Goal: Task Accomplishment & Management: Use online tool/utility

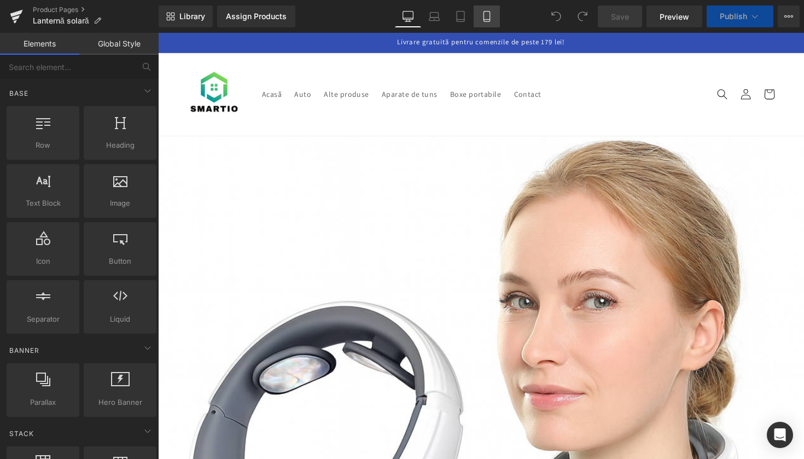
click at [489, 14] on icon at bounding box center [486, 16] width 11 height 11
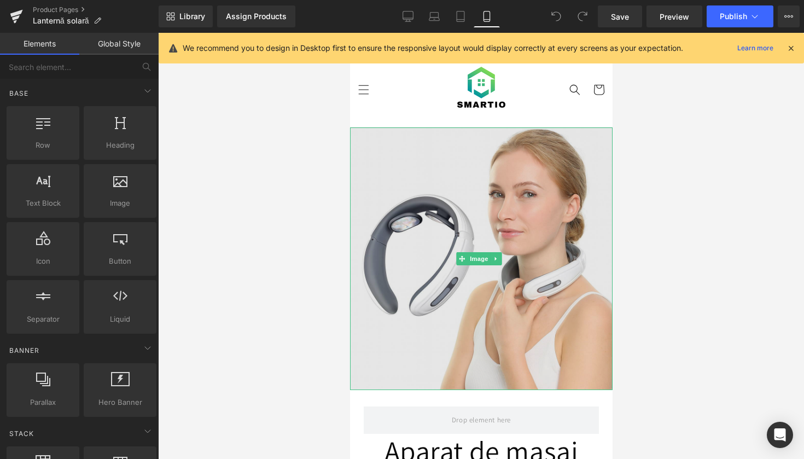
click at [389, 280] on img at bounding box center [481, 258] width 263 height 263
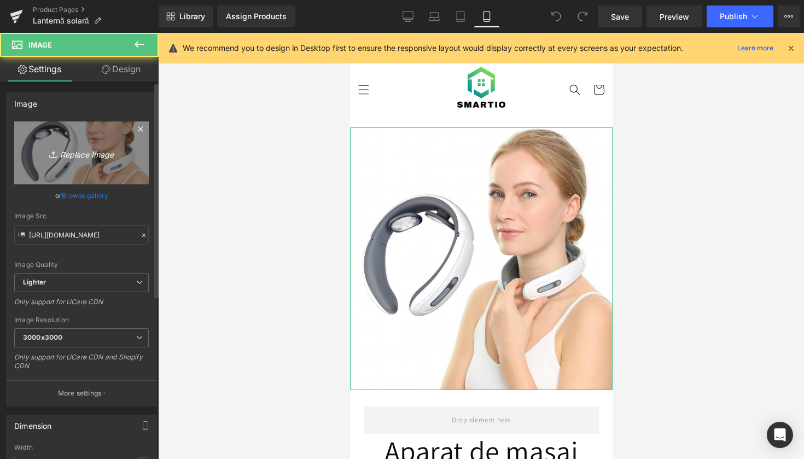
click at [86, 156] on icon "Replace Image" at bounding box center [82, 153] width 88 height 14
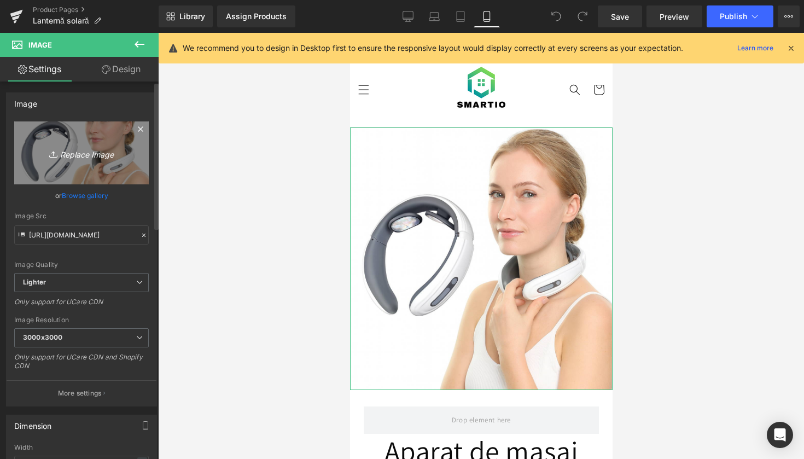
type input "C:\fakepath\Design fără titlu-195.png"
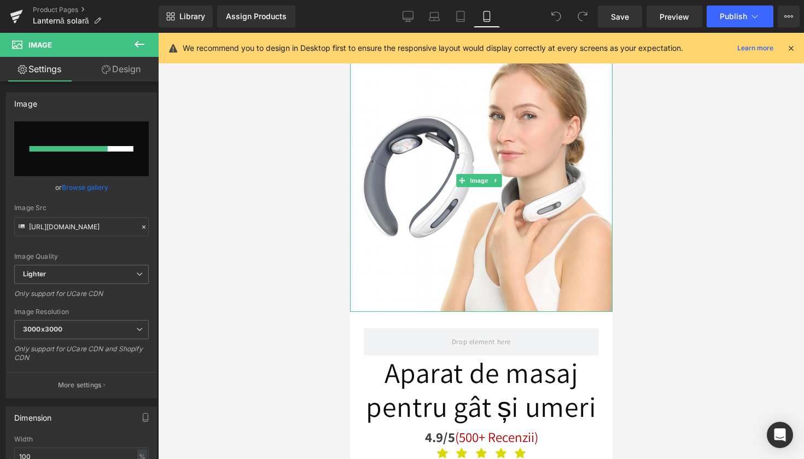
scroll to position [152, 0]
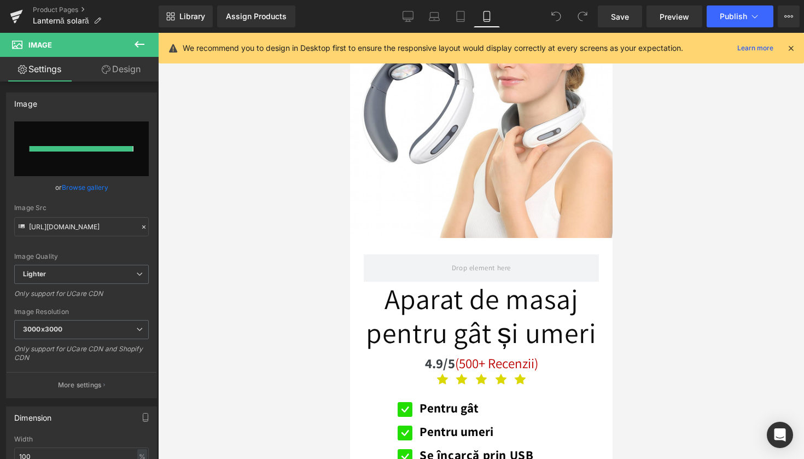
type input "[URL][DOMAIN_NAME]"
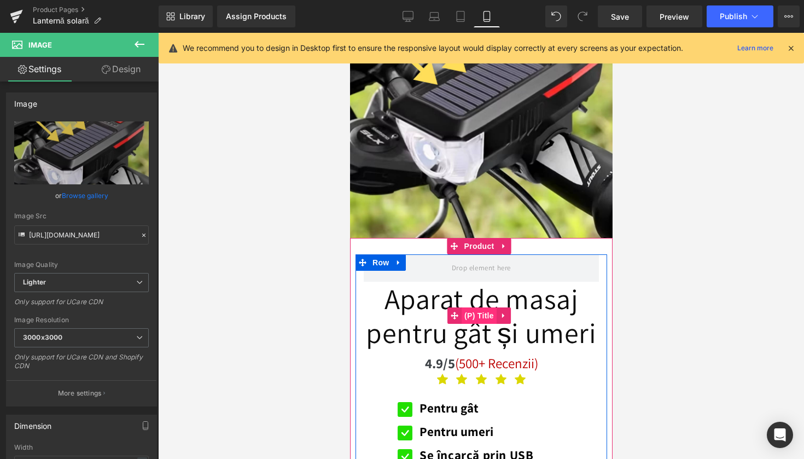
click at [493, 318] on span "(P) Title" at bounding box center [478, 315] width 35 height 16
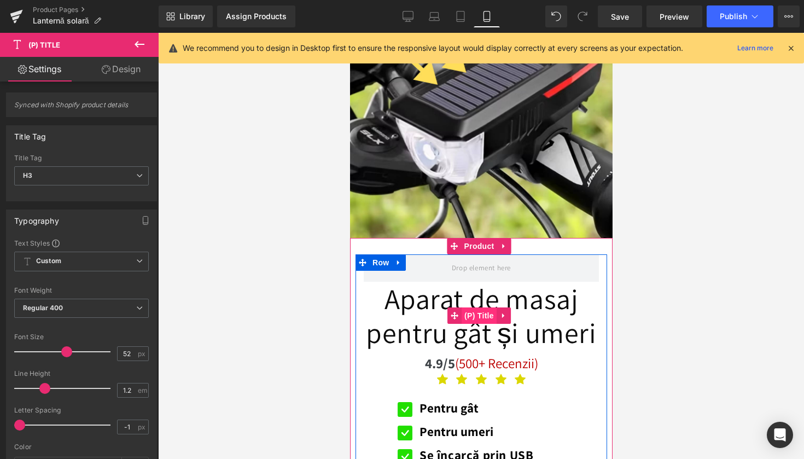
click at [487, 309] on span "(P) Title" at bounding box center [478, 315] width 35 height 16
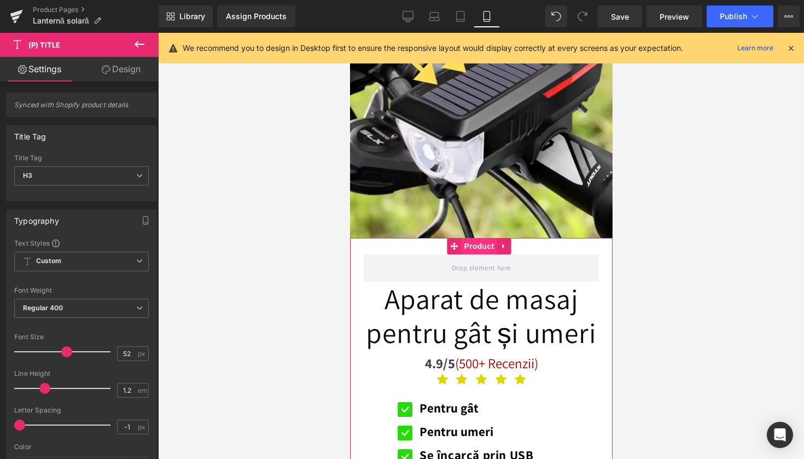
click at [472, 242] on span "Product" at bounding box center [479, 246] width 36 height 16
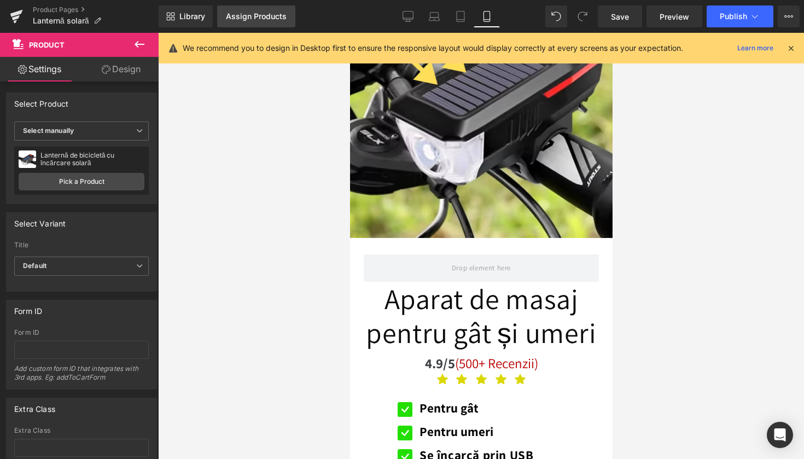
click at [261, 8] on link "Assign Products" at bounding box center [256, 16] width 78 height 22
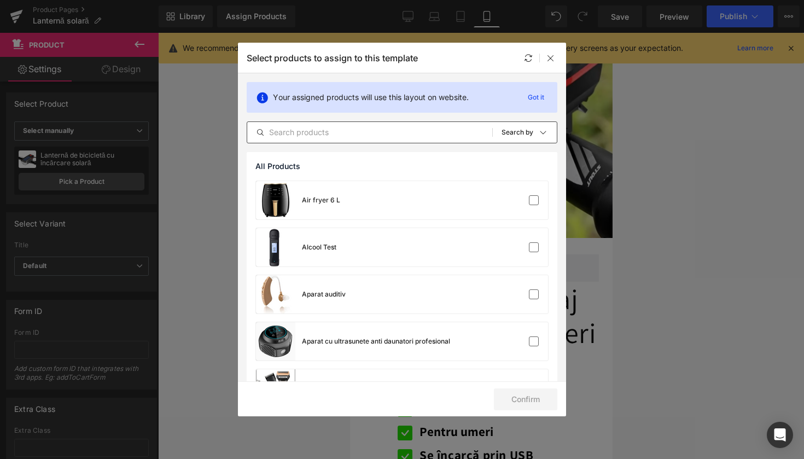
click at [268, 134] on input "text" at bounding box center [369, 132] width 245 height 13
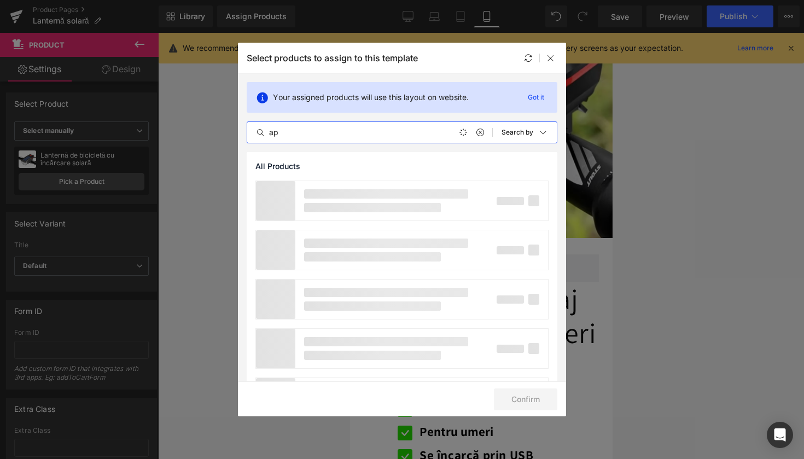
type input "a"
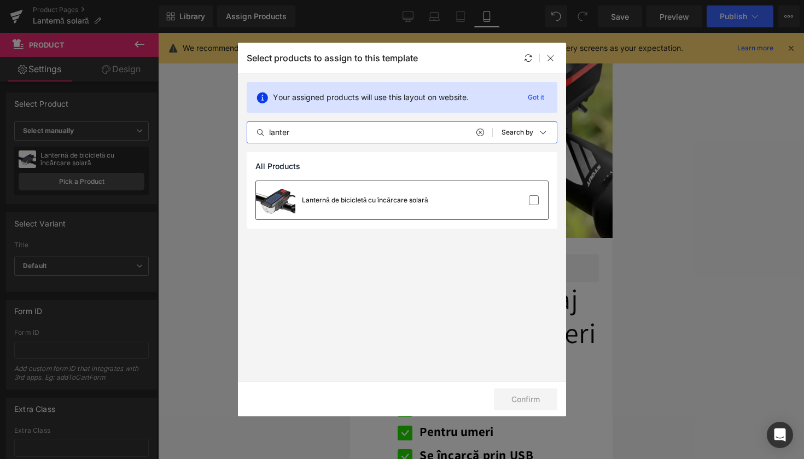
type input "lanter"
click at [314, 211] on div "Lanternă de bicicletă cu încărcare solară" at bounding box center [342, 200] width 172 height 38
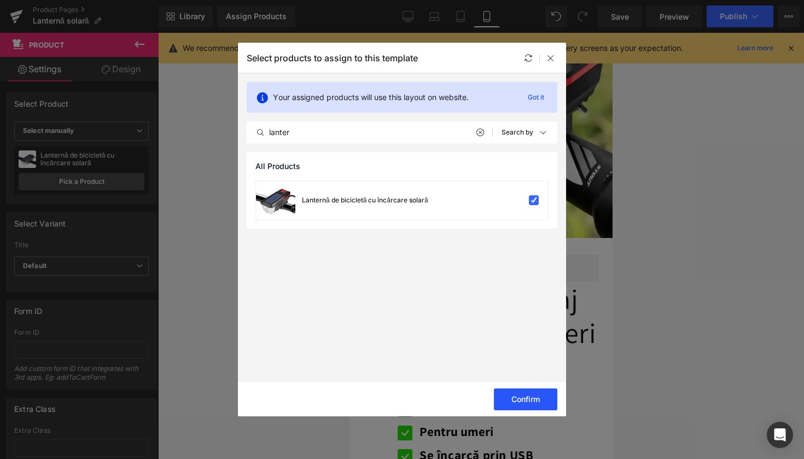
click at [522, 403] on button "Confirm" at bounding box center [525, 399] width 63 height 22
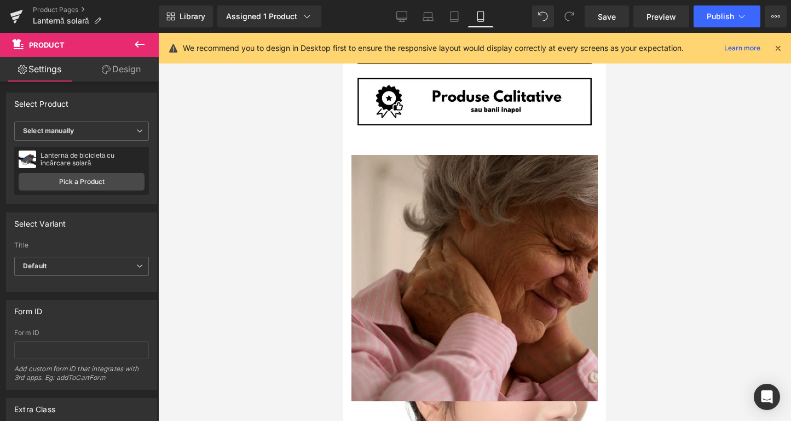
scroll to position [747, 0]
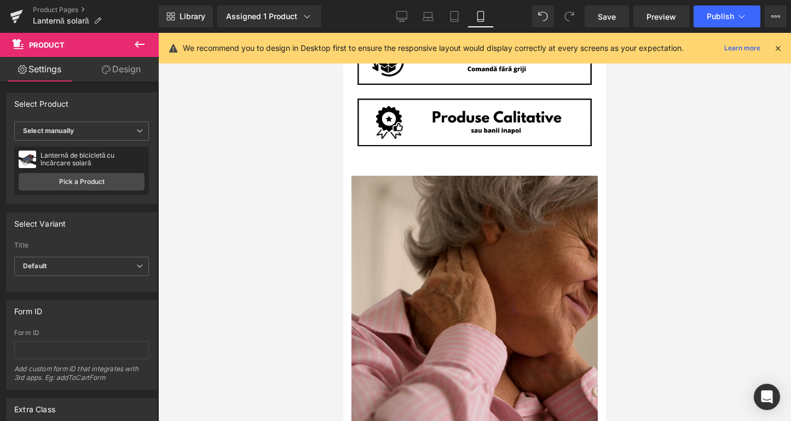
click at [438, 266] on img at bounding box center [474, 299] width 246 height 246
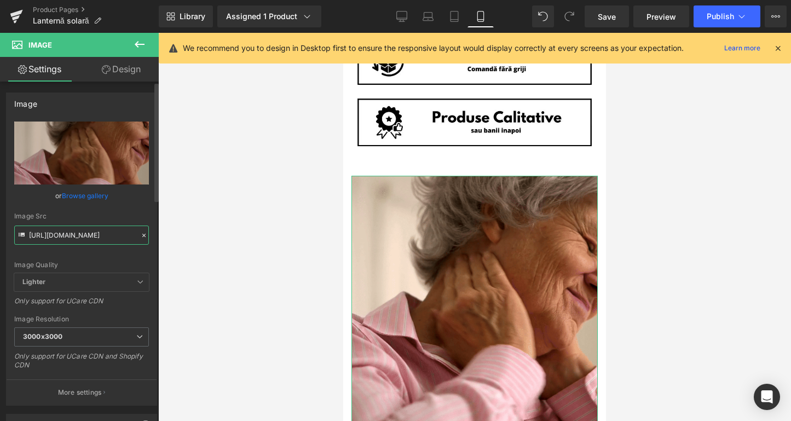
click at [90, 233] on input "[URL][DOMAIN_NAME]" at bounding box center [81, 234] width 135 height 19
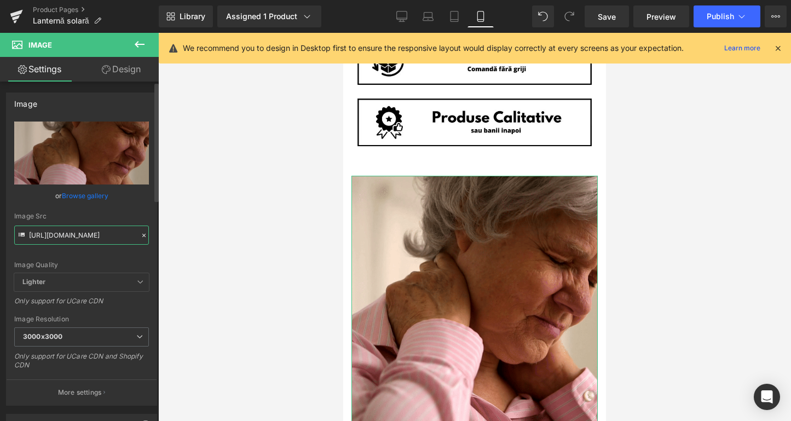
click at [90, 233] on input "[URL][DOMAIN_NAME]" at bounding box center [81, 234] width 135 height 19
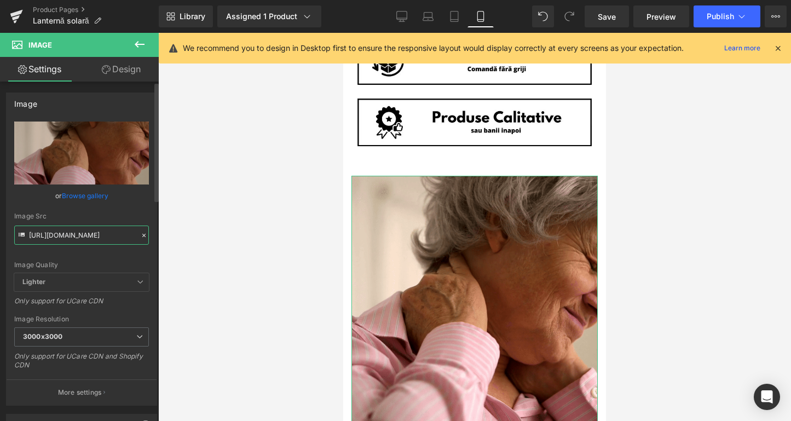
click at [90, 233] on input "[URL][DOMAIN_NAME]" at bounding box center [81, 234] width 135 height 19
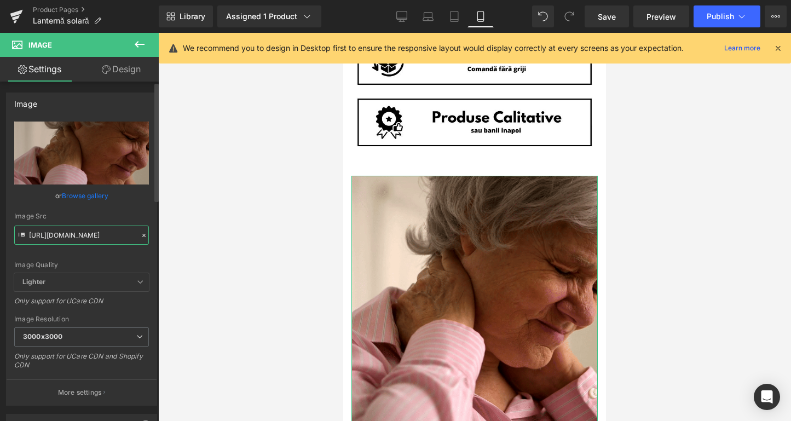
type input "x"
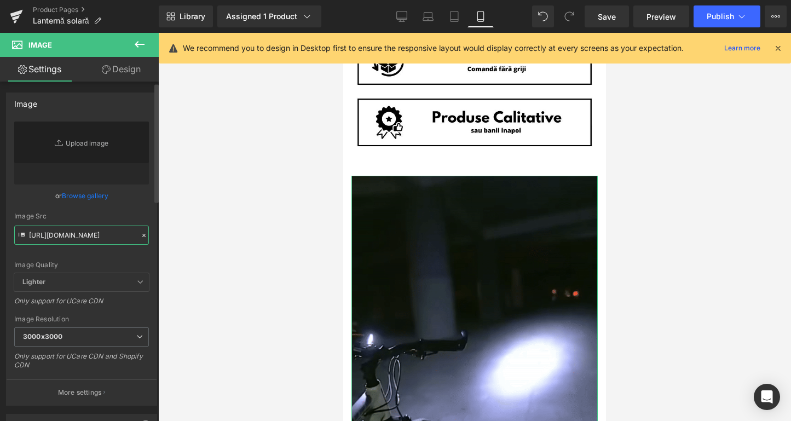
type input "[URL][DOMAIN_NAME]"
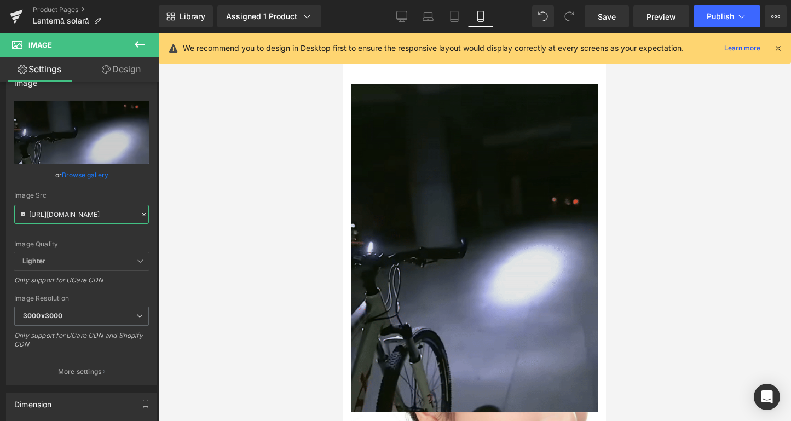
scroll to position [1048, 0]
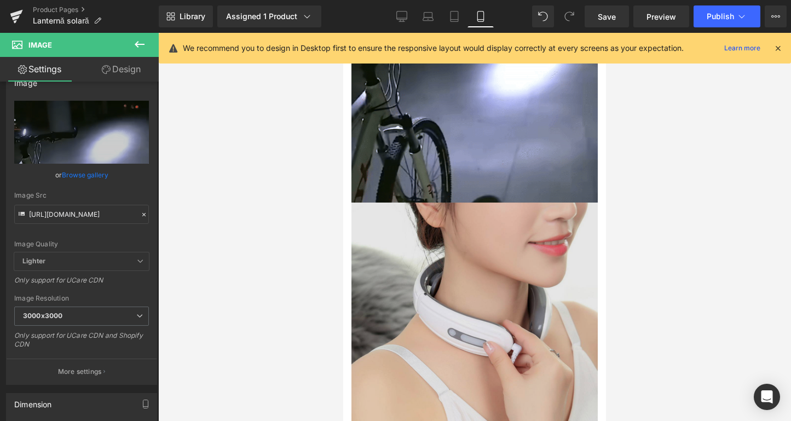
click at [427, 320] on img at bounding box center [474, 325] width 246 height 246
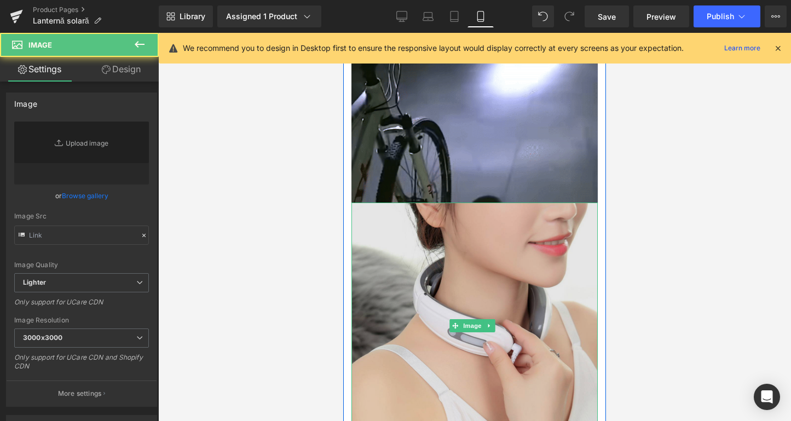
type input "[URL][DOMAIN_NAME]"
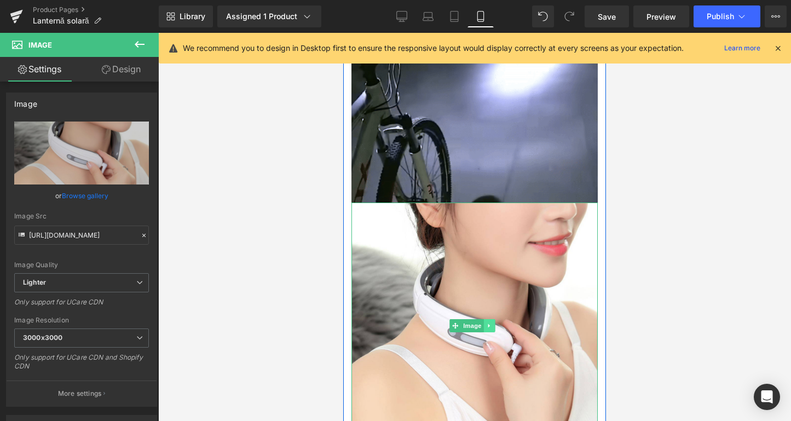
click at [486, 319] on link at bounding box center [489, 325] width 11 height 13
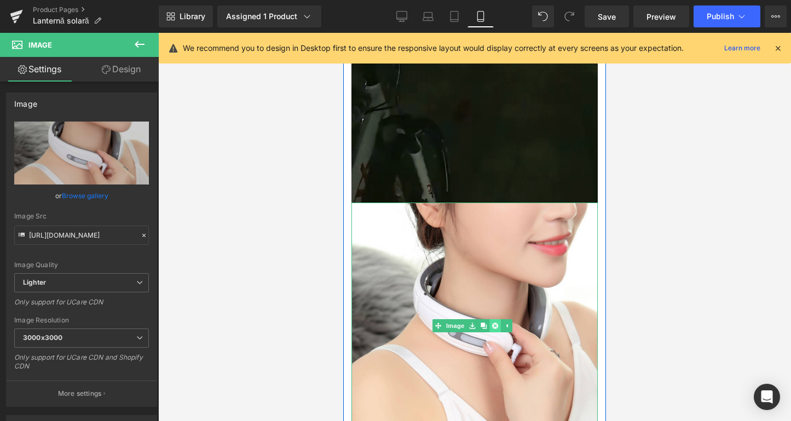
click at [490, 319] on link at bounding box center [494, 325] width 11 height 13
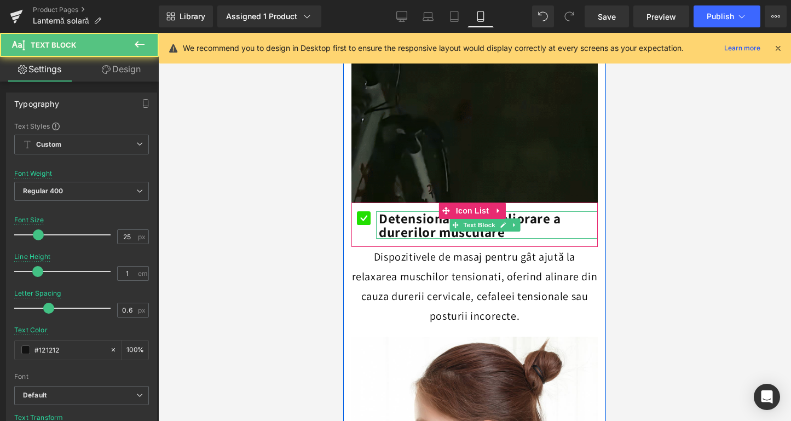
click at [397, 211] on b "Detensionare și ameliorare a durerilor musculare" at bounding box center [470, 225] width 182 height 32
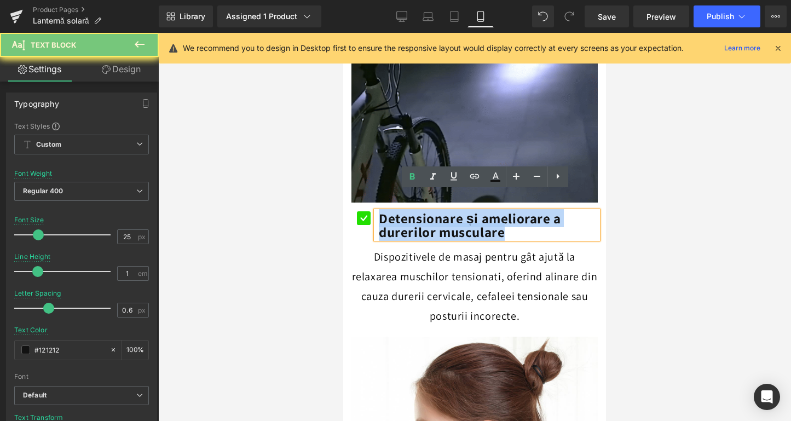
click at [397, 211] on b "Detensionare și ameliorare a durerilor musculare" at bounding box center [470, 225] width 182 height 32
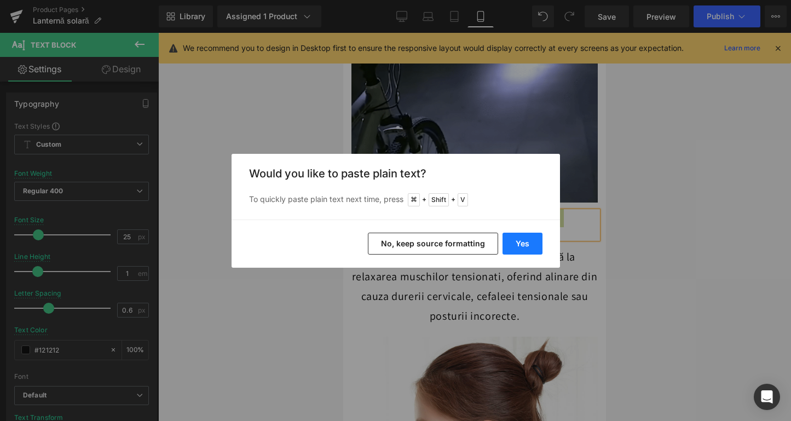
click at [531, 246] on button "Yes" at bounding box center [522, 244] width 40 height 22
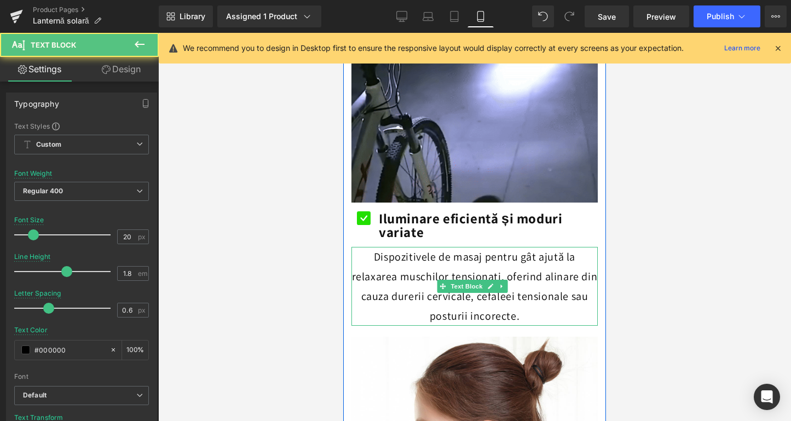
click at [428, 249] on p "Dispozitivele de masaj pentru gât ajută la relaxarea muschilor tensionati, ofer…" at bounding box center [474, 286] width 246 height 79
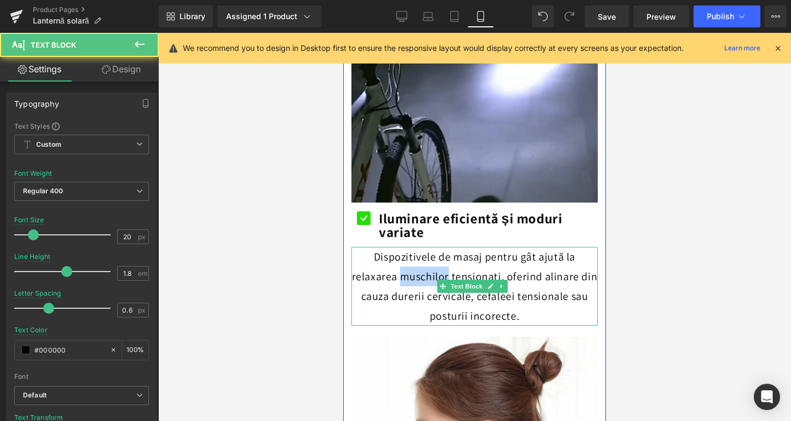
click at [428, 249] on p "Dispozitivele de masaj pentru gât ajută la relaxarea muschilor tensionati, ofer…" at bounding box center [474, 286] width 246 height 79
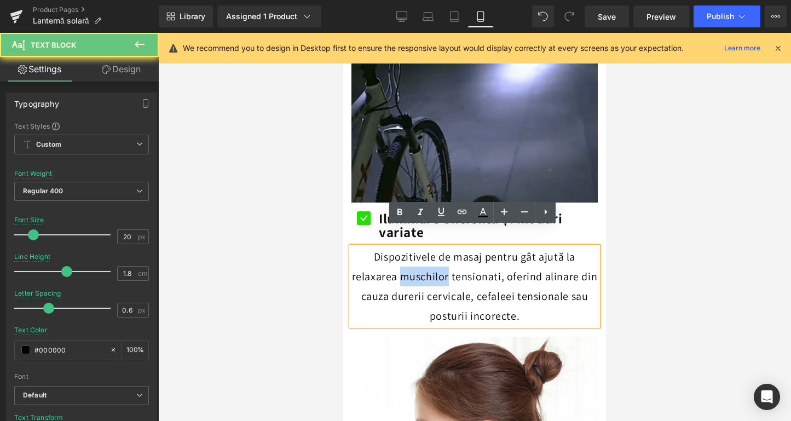
click at [428, 249] on p "Dispozitivele de masaj pentru gât ajută la relaxarea muschilor tensionati, ofer…" at bounding box center [474, 286] width 246 height 79
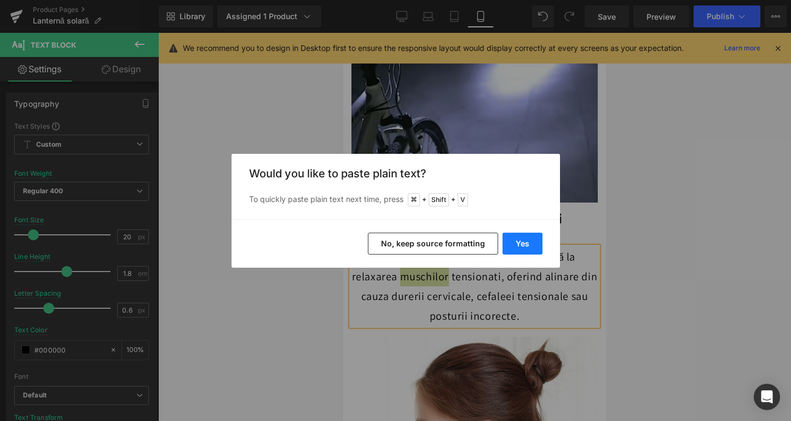
click at [521, 247] on button "Yes" at bounding box center [522, 244] width 40 height 22
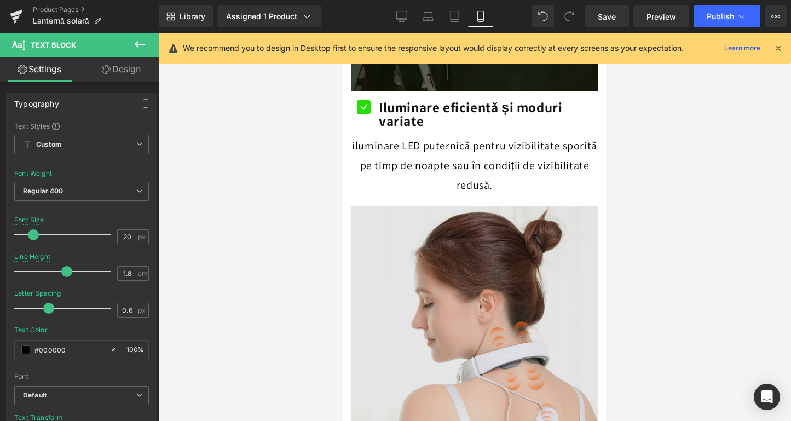
scroll to position [1370, 0]
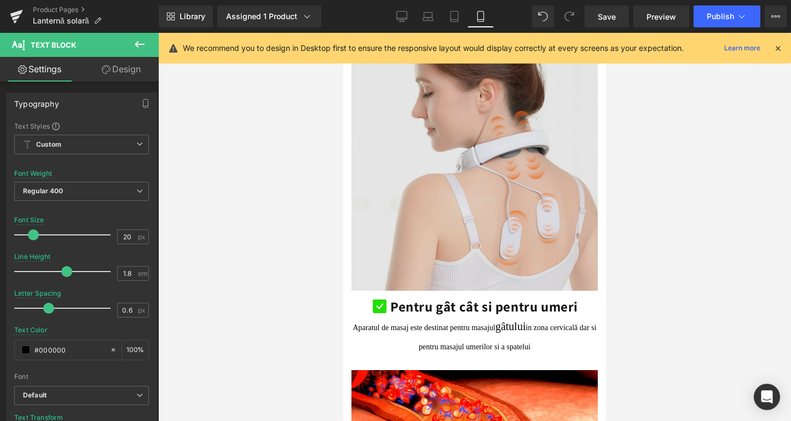
click at [509, 201] on img at bounding box center [474, 137] width 246 height 306
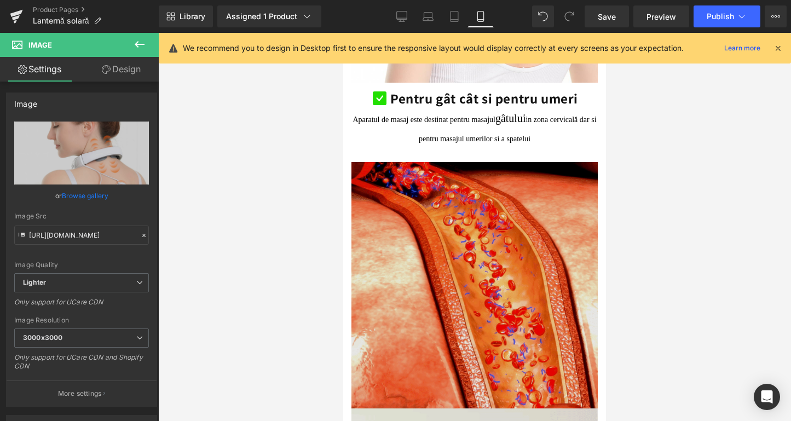
scroll to position [1343, 0]
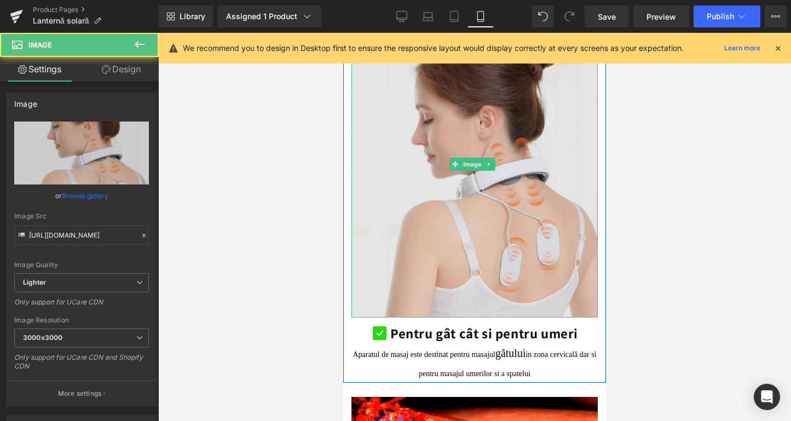
click at [463, 177] on img at bounding box center [474, 164] width 246 height 306
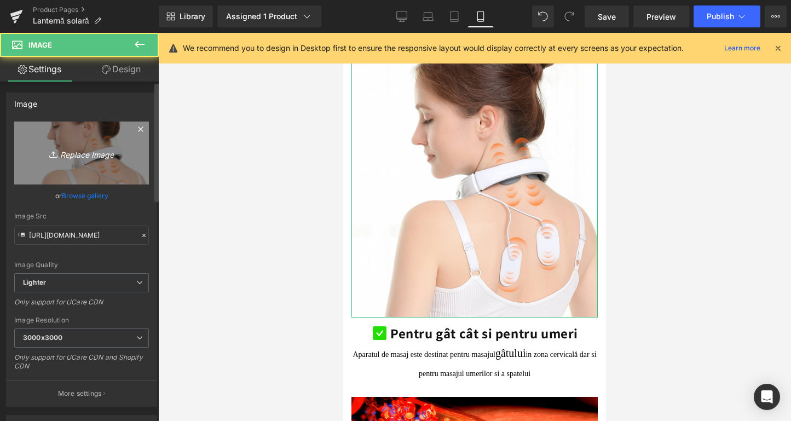
click at [85, 148] on icon "Replace Image" at bounding box center [82, 153] width 88 height 14
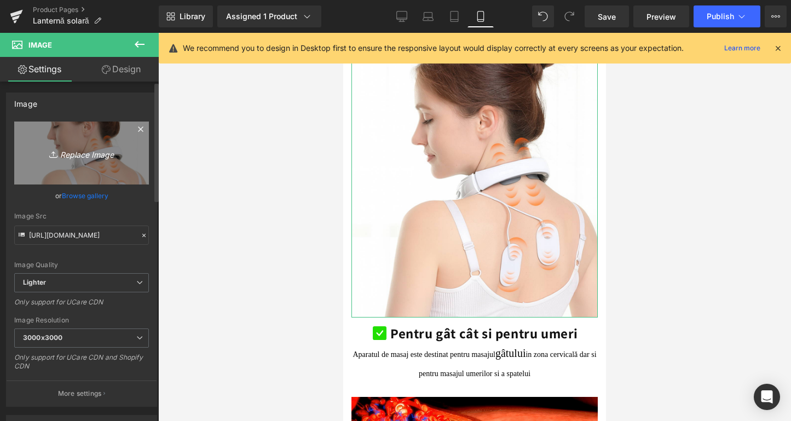
type input "C:\fakepath\Adaugă un subtitlu.png"
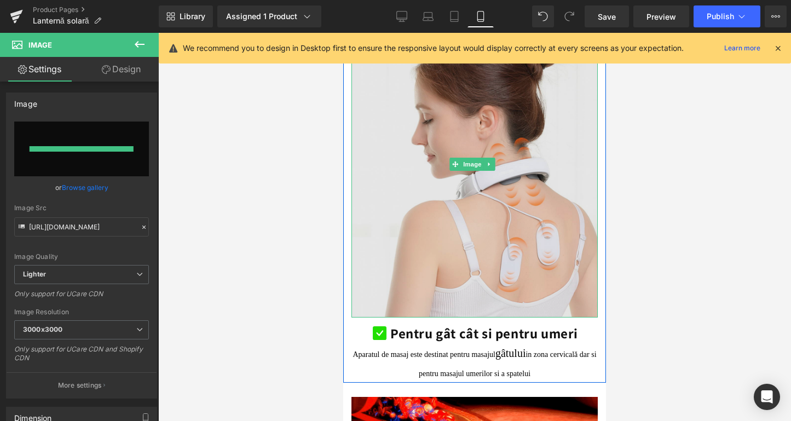
type input "[URL][DOMAIN_NAME]"
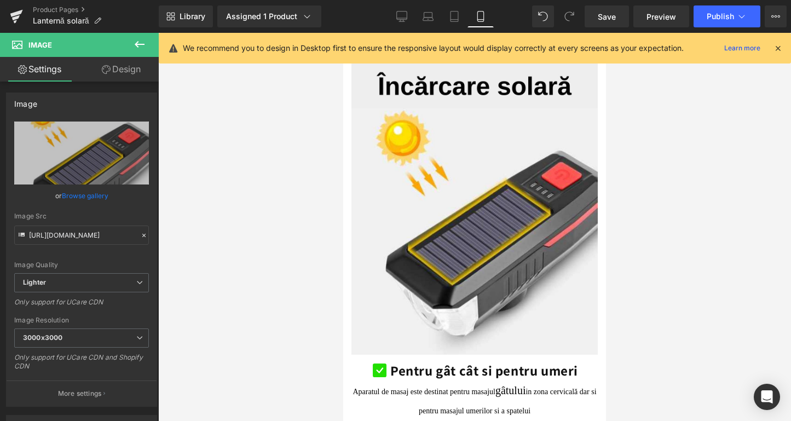
scroll to position [1413, 0]
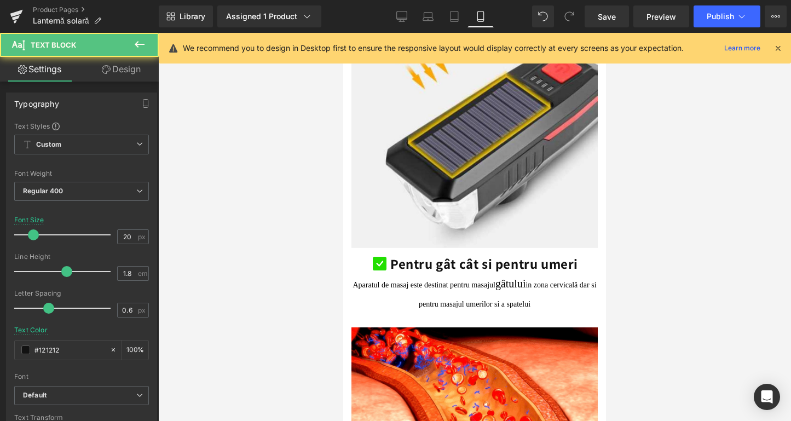
click at [403, 275] on p "Aparatul de masaj este destinat pentru masajul gâtului in zona cervicală dar si…" at bounding box center [474, 294] width 246 height 38
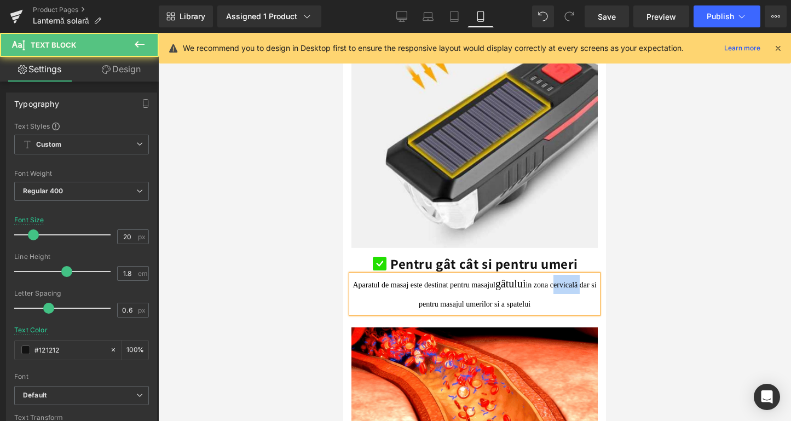
click at [403, 275] on p "Aparatul de masaj este destinat pentru masajul gâtului in zona cervicală dar si…" at bounding box center [474, 294] width 246 height 38
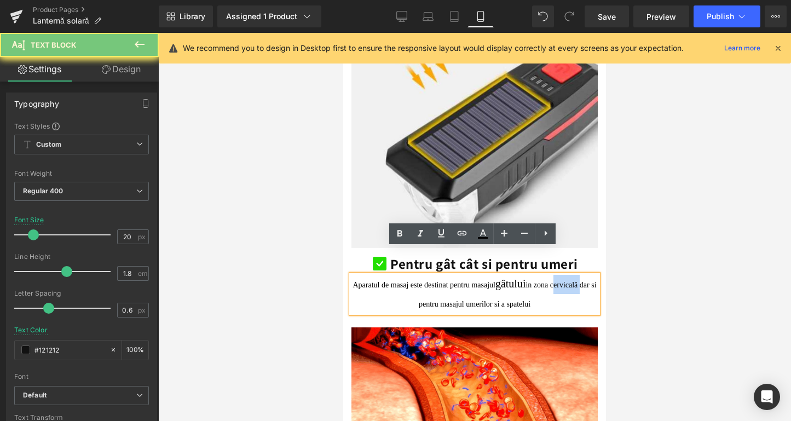
click at [403, 275] on p "Aparatul de masaj este destinat pentru masajul gâtului in zona cervicală dar si…" at bounding box center [474, 294] width 246 height 38
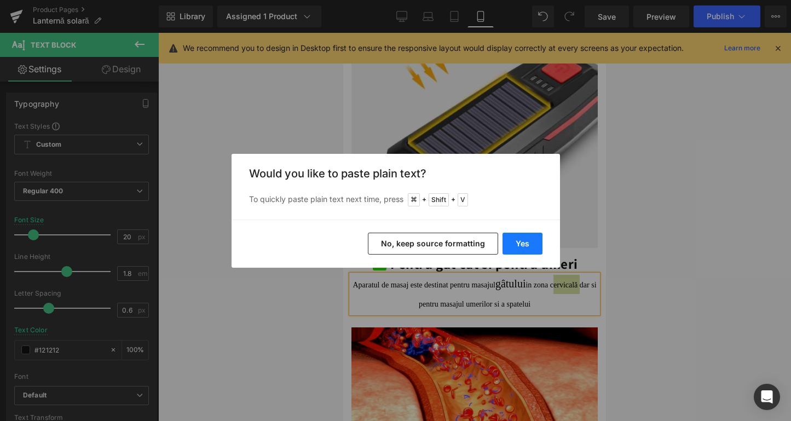
click at [531, 241] on button "Yes" at bounding box center [522, 244] width 40 height 22
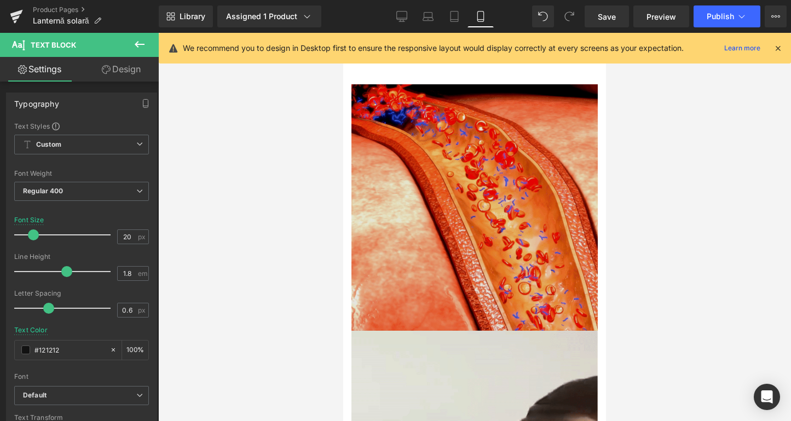
scroll to position [1454, 0]
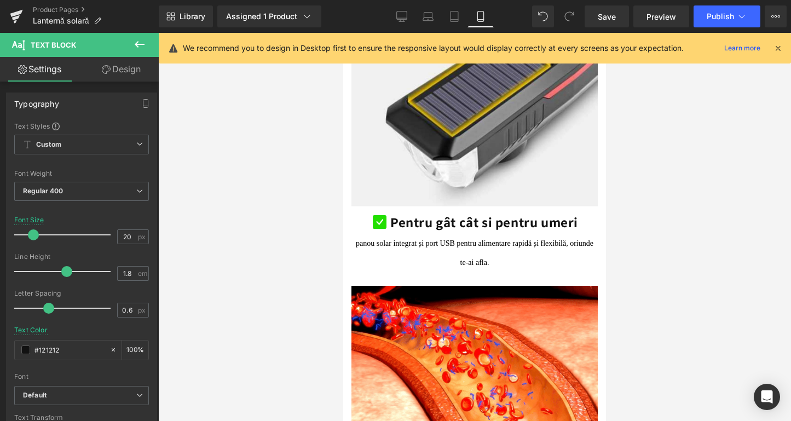
click at [537, 233] on p "panou solar integrat și port USB pentru alimentare rapidă și flexibilă, oriunde…" at bounding box center [474, 252] width 246 height 38
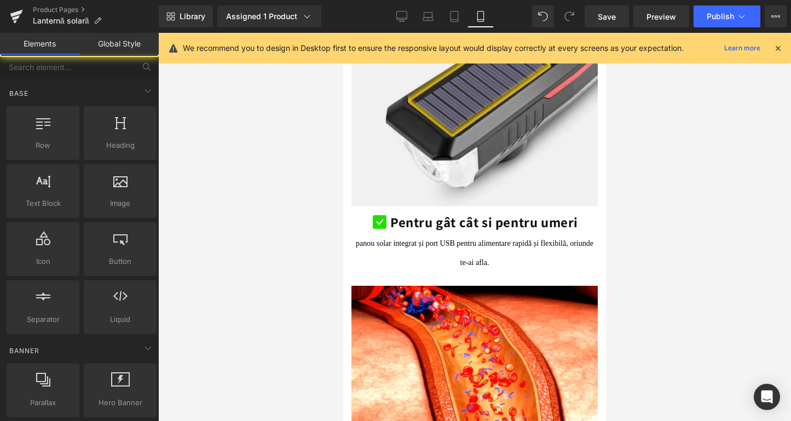
click at [264, 243] on div at bounding box center [474, 227] width 632 height 388
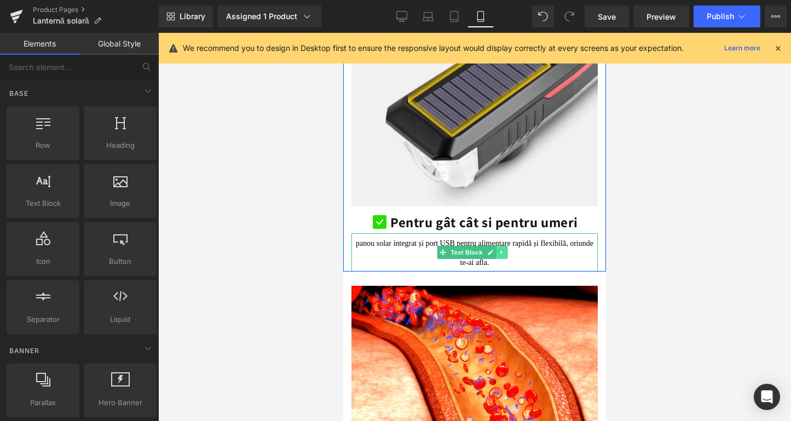
click at [504, 249] on icon at bounding box center [501, 252] width 6 height 7
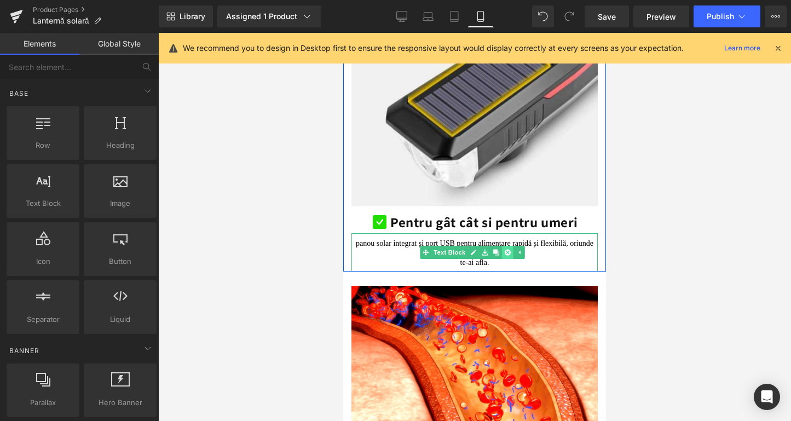
click at [510, 249] on icon at bounding box center [507, 252] width 6 height 6
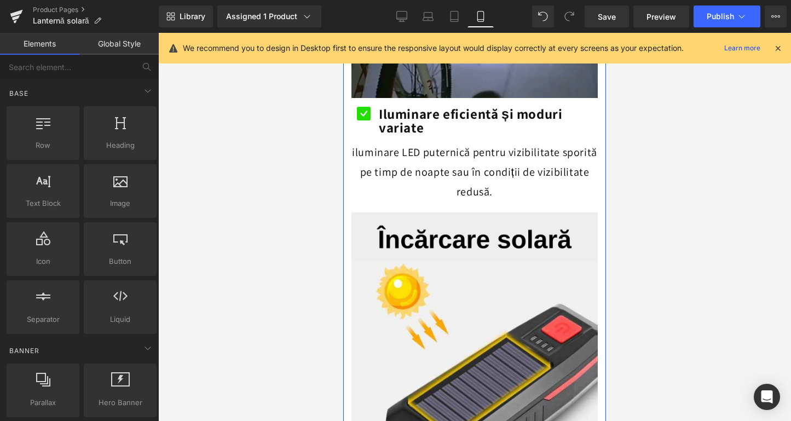
scroll to position [1130, 0]
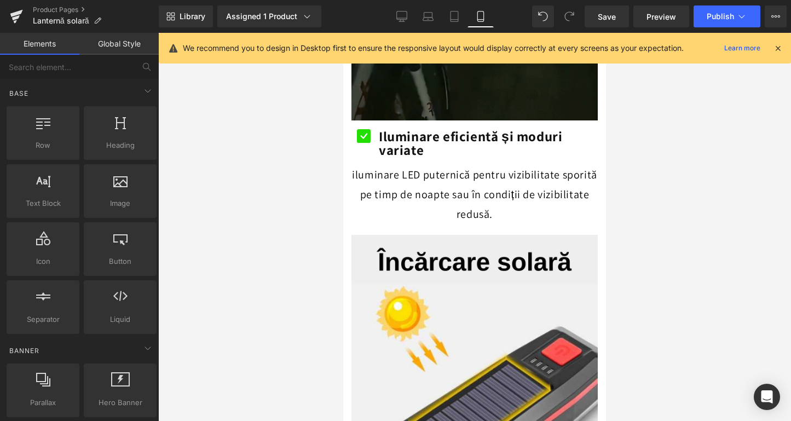
click at [287, 198] on div at bounding box center [474, 227] width 632 height 388
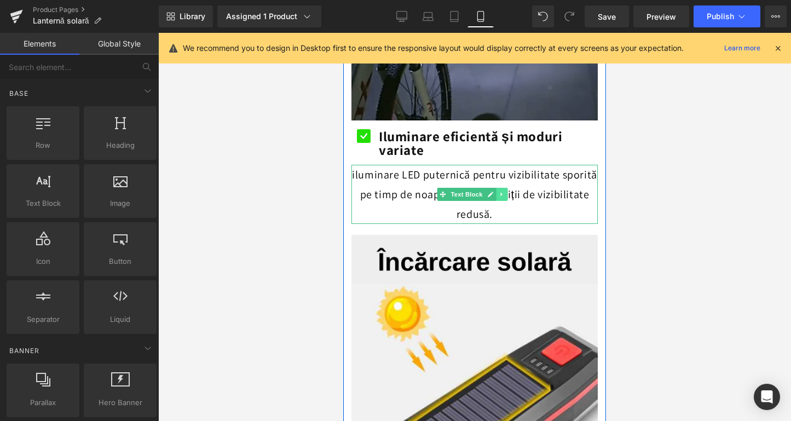
click at [499, 191] on icon at bounding box center [501, 194] width 6 height 7
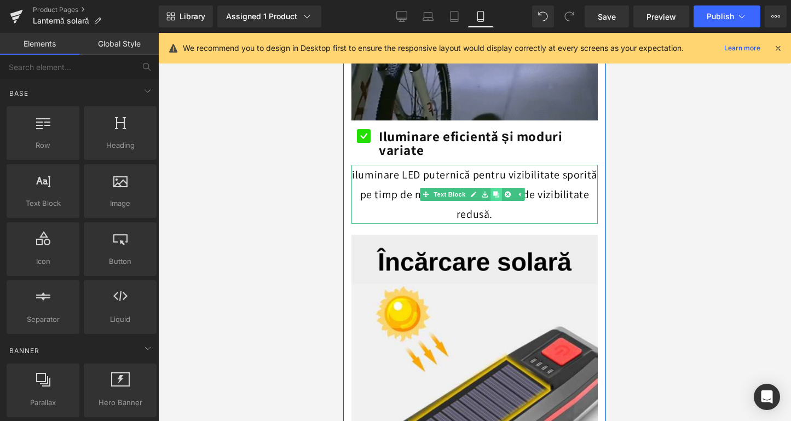
click at [498, 188] on link at bounding box center [495, 194] width 11 height 13
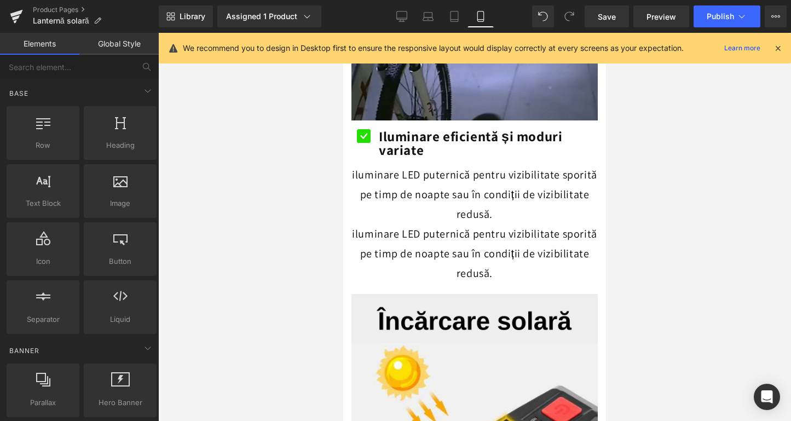
click at [306, 229] on div at bounding box center [474, 227] width 632 height 388
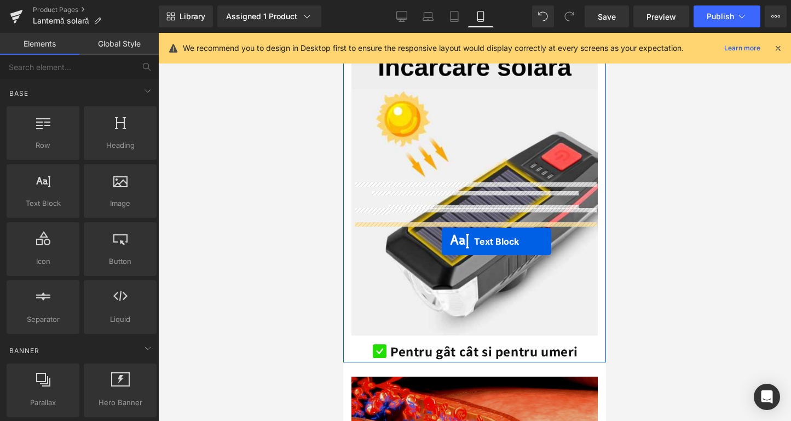
scroll to position [1480, 0]
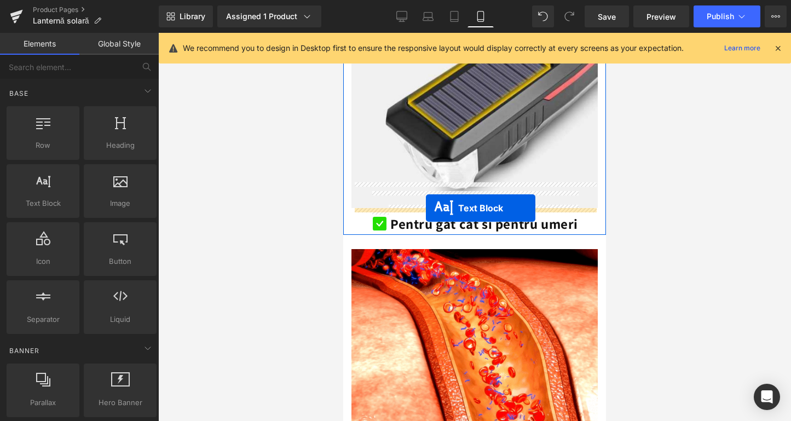
drag, startPoint x: 443, startPoint y: 237, endPoint x: 426, endPoint y: 208, distance: 33.9
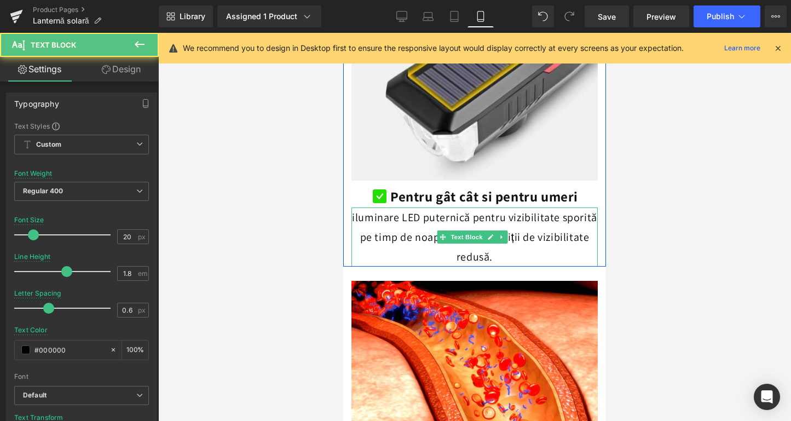
click at [406, 207] on p "iluminare LED puternică pentru vizibilitate sporită pe timp de noapte sau în co…" at bounding box center [474, 236] width 246 height 59
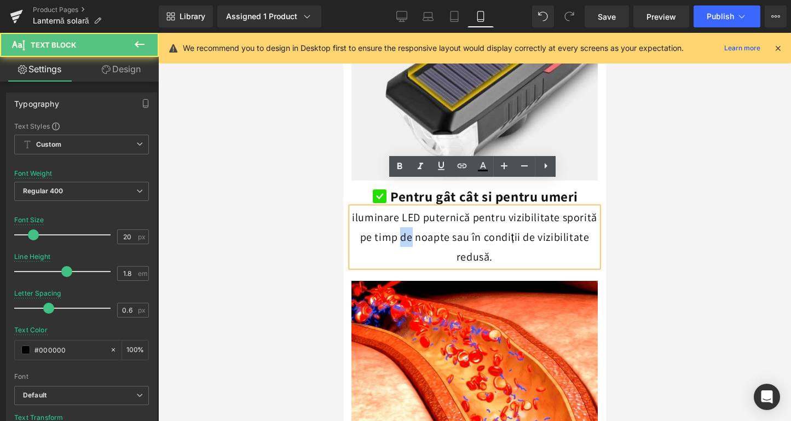
click at [406, 207] on p "iluminare LED puternică pentru vizibilitate sporită pe timp de noapte sau în co…" at bounding box center [474, 236] width 246 height 59
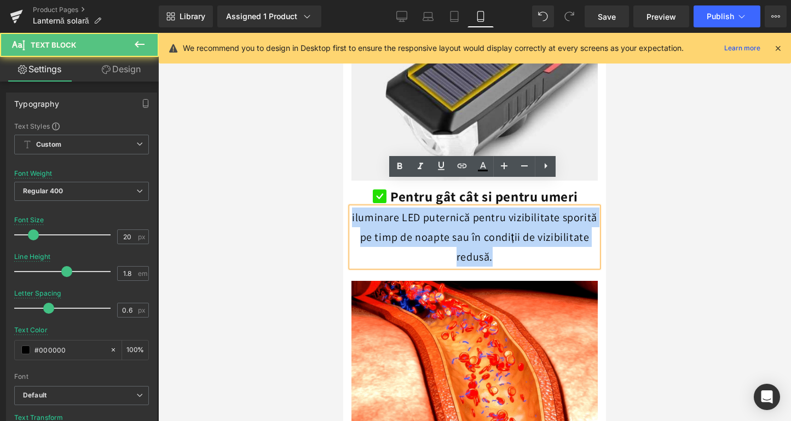
click at [406, 207] on p "iluminare LED puternică pentru vizibilitate sporită pe timp de noapte sau în co…" at bounding box center [474, 236] width 246 height 59
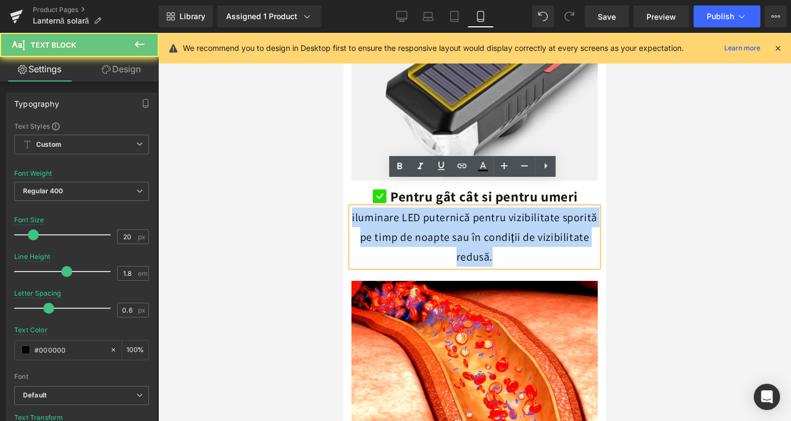
click at [406, 207] on p "iluminare LED puternică pentru vizibilitate sporită pe timp de noapte sau în co…" at bounding box center [474, 236] width 246 height 59
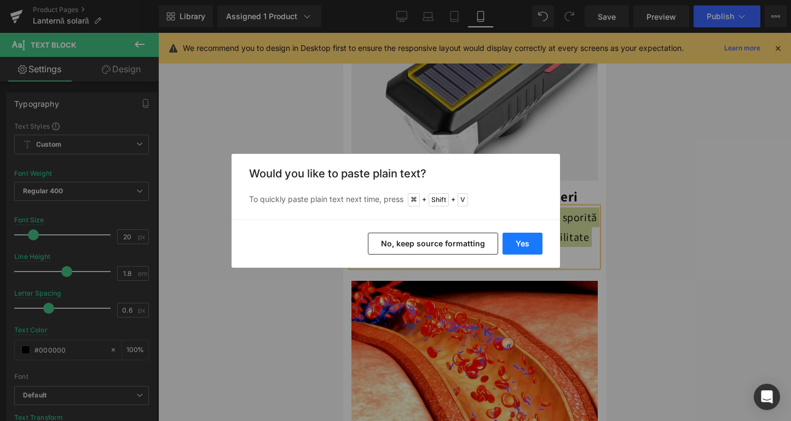
click at [516, 240] on button "Yes" at bounding box center [522, 244] width 40 height 22
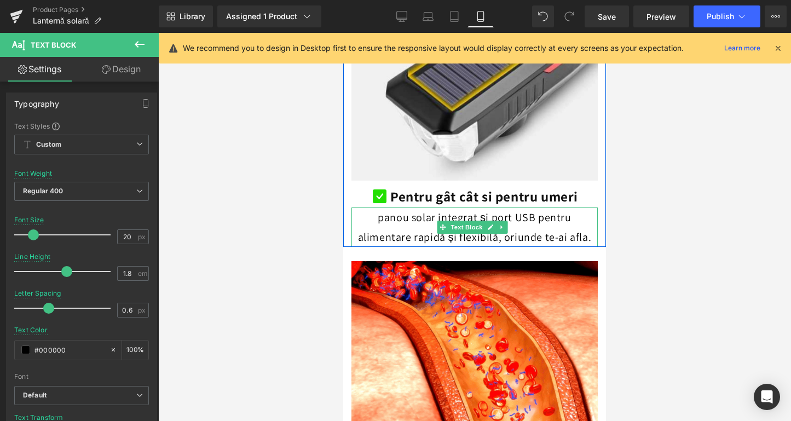
drag, startPoint x: 381, startPoint y: 191, endPoint x: 445, endPoint y: 187, distance: 64.2
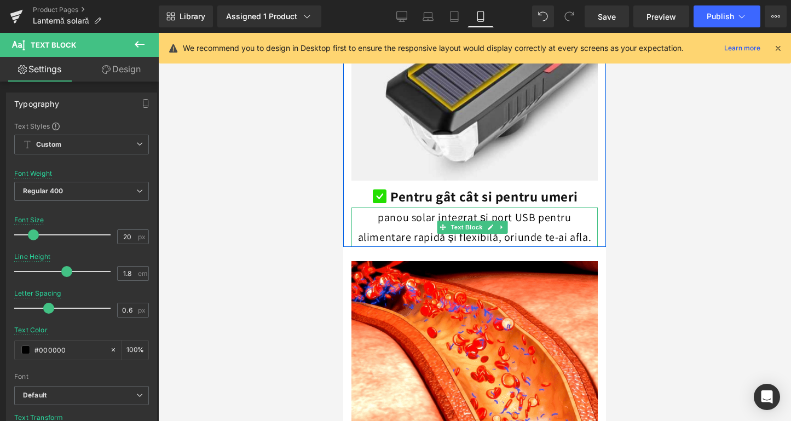
click at [381, 207] on p "panou solar integrat și port USB pentru alimentare rapidă și flexibilă, oriunde…" at bounding box center [474, 226] width 246 height 39
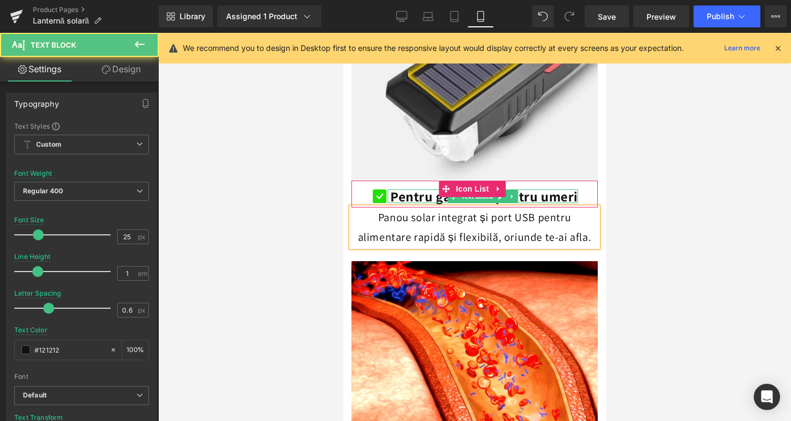
click at [434, 187] on b "Pentru gât cât si pentru umeri" at bounding box center [484, 196] width 188 height 18
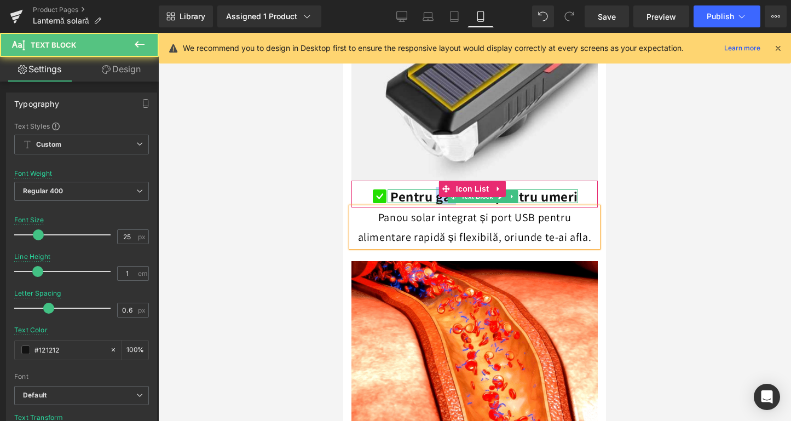
click at [434, 187] on b "Pentru gât cât si pentru umeri" at bounding box center [484, 196] width 188 height 18
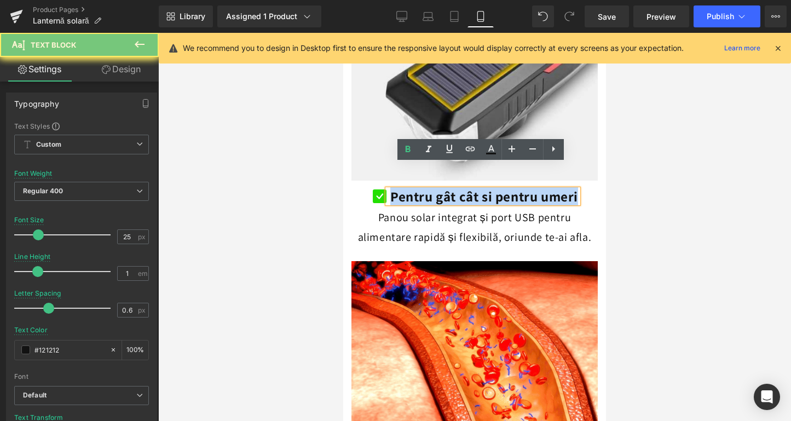
click at [434, 187] on b "Pentru gât cât si pentru umeri" at bounding box center [484, 196] width 188 height 18
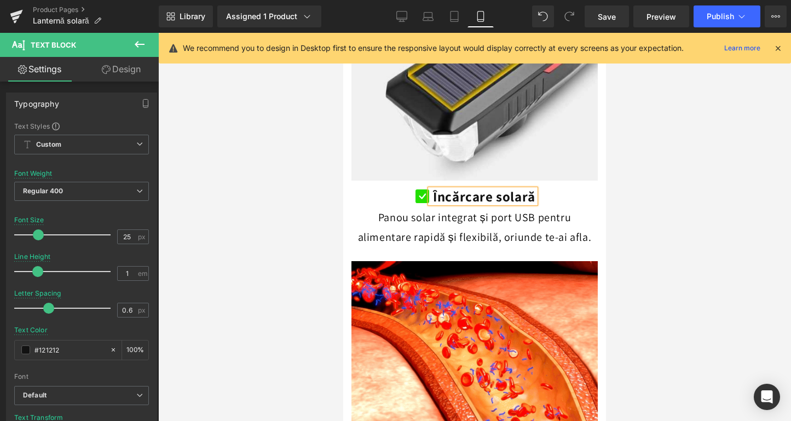
click at [284, 242] on div at bounding box center [474, 227] width 632 height 388
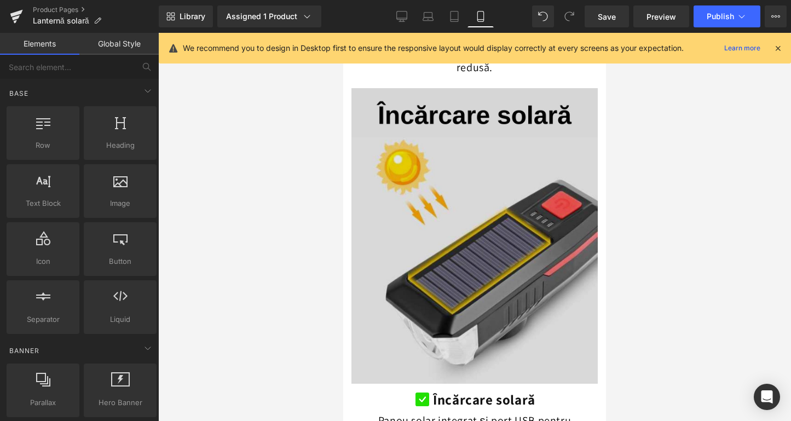
scroll to position [1644, 0]
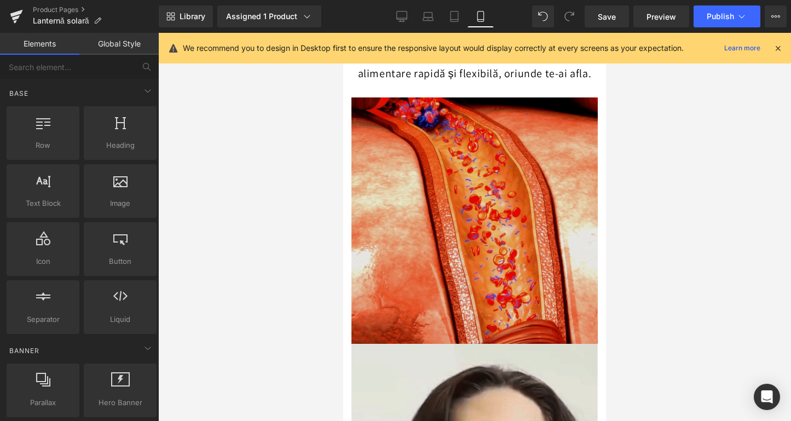
click at [480, 198] on div "Image" at bounding box center [474, 220] width 246 height 246
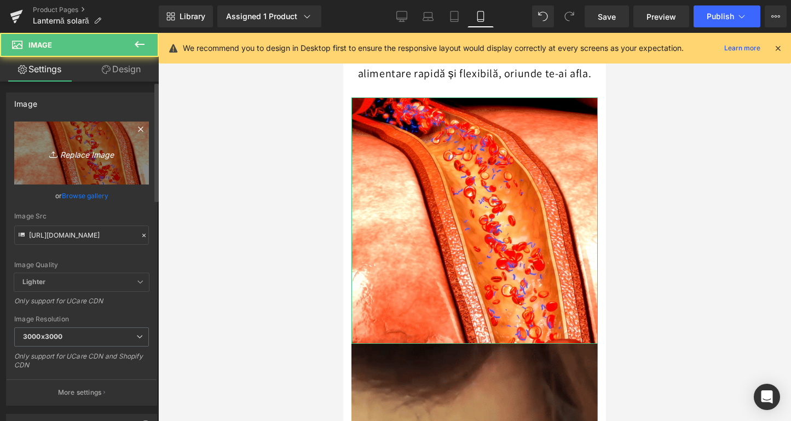
click at [99, 165] on link "Replace Image" at bounding box center [81, 152] width 135 height 63
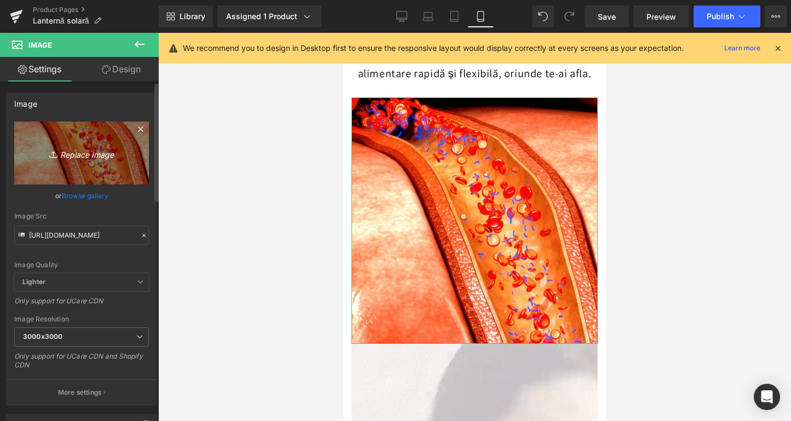
type input "C:\fakepath\Claxon integrat.png"
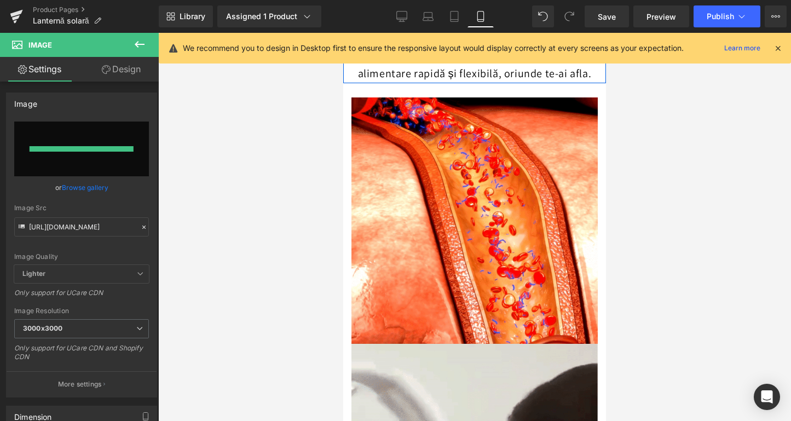
type input "[URL][DOMAIN_NAME]"
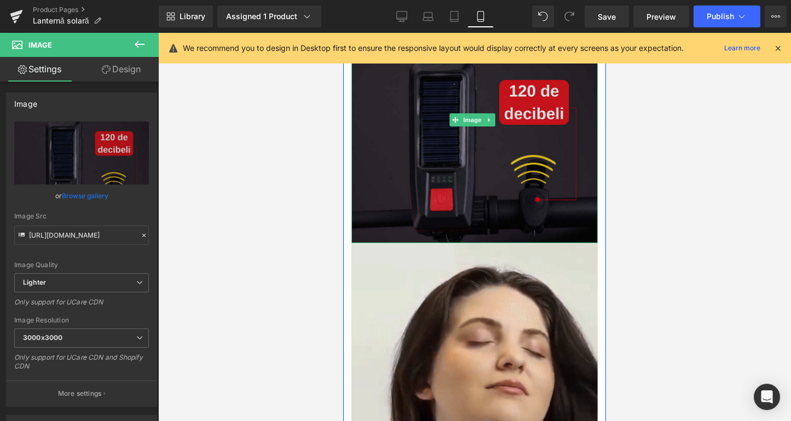
scroll to position [1845, 0]
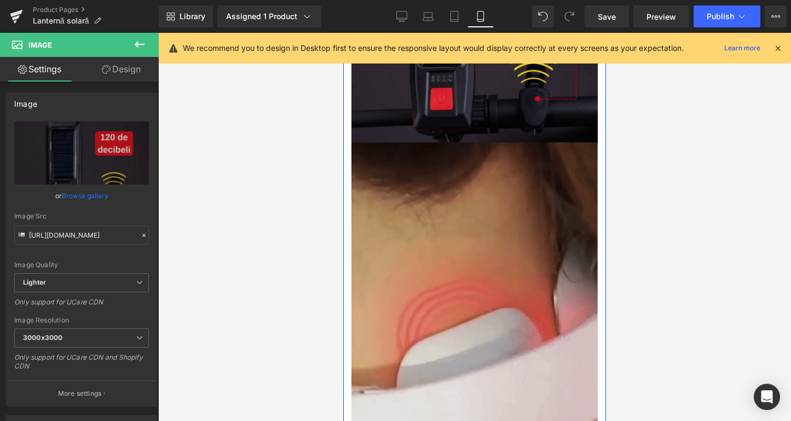
click at [506, 213] on img at bounding box center [474, 289] width 246 height 295
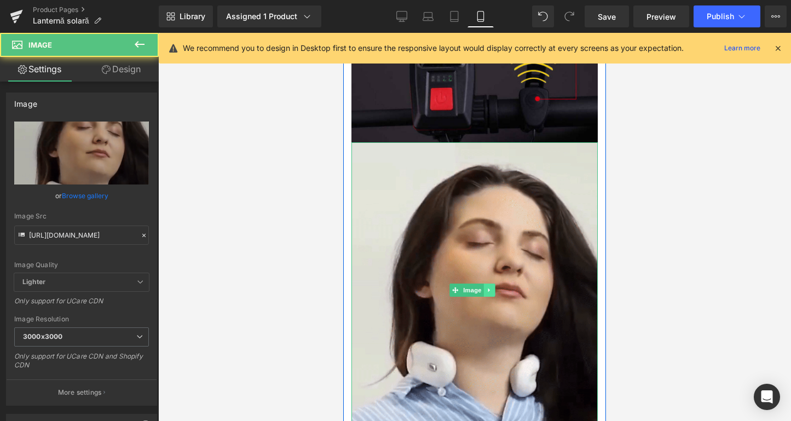
click at [493, 283] on link at bounding box center [489, 289] width 11 height 13
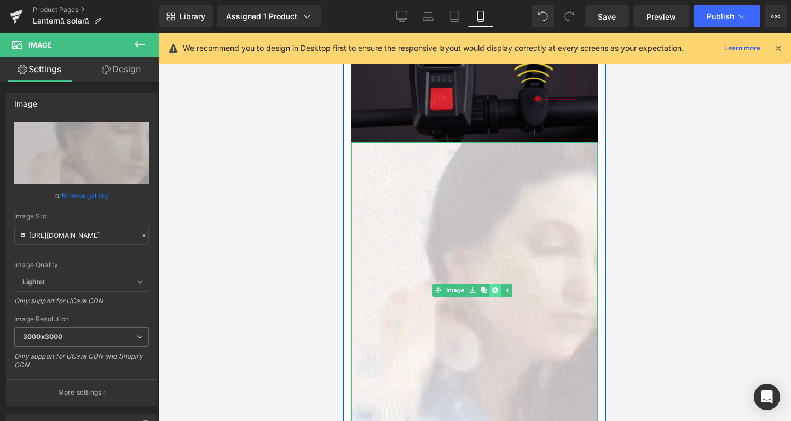
click at [495, 287] on icon at bounding box center [495, 290] width 6 height 6
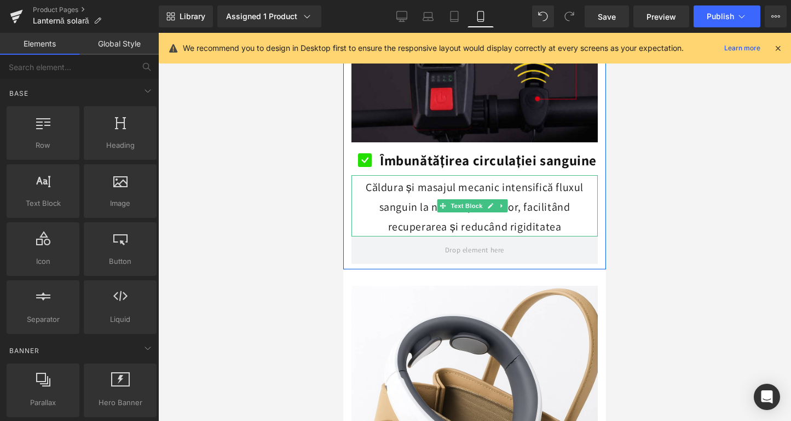
click at [409, 196] on p "Căldura și masajul mecanic intensifică fluxul sanguin la nivelul țesuturilor, f…" at bounding box center [474, 206] width 246 height 59
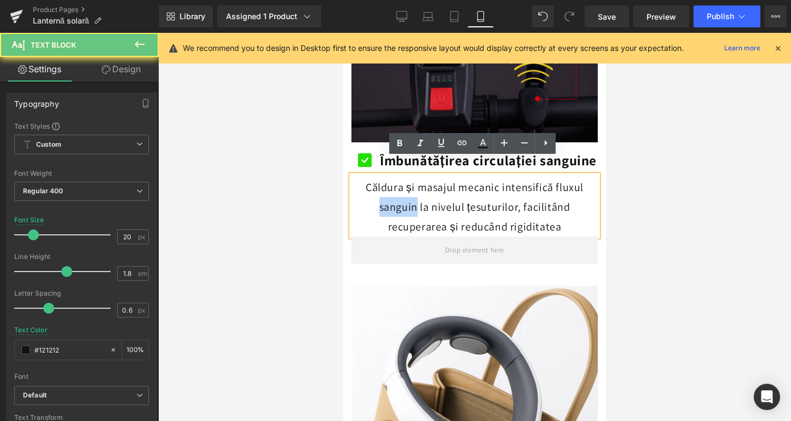
click at [409, 196] on p "Căldura și masajul mecanic intensifică fluxul sanguin la nivelul țesuturilor, f…" at bounding box center [474, 206] width 246 height 59
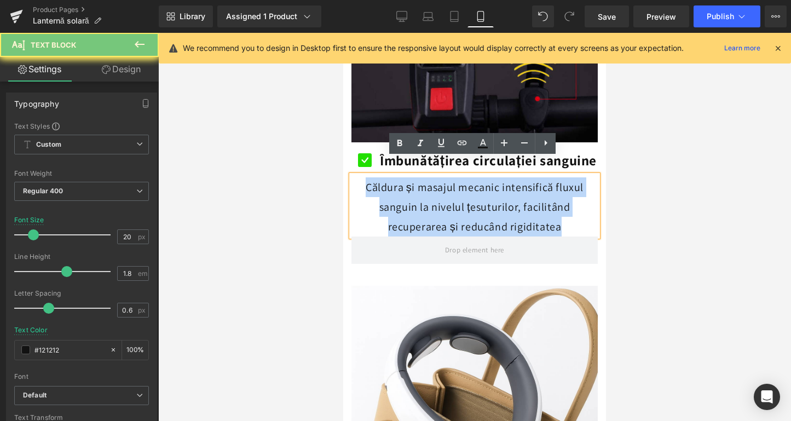
click at [409, 196] on p "Căldura și masajul mecanic intensifică fluxul sanguin la nivelul țesuturilor, f…" at bounding box center [474, 206] width 246 height 59
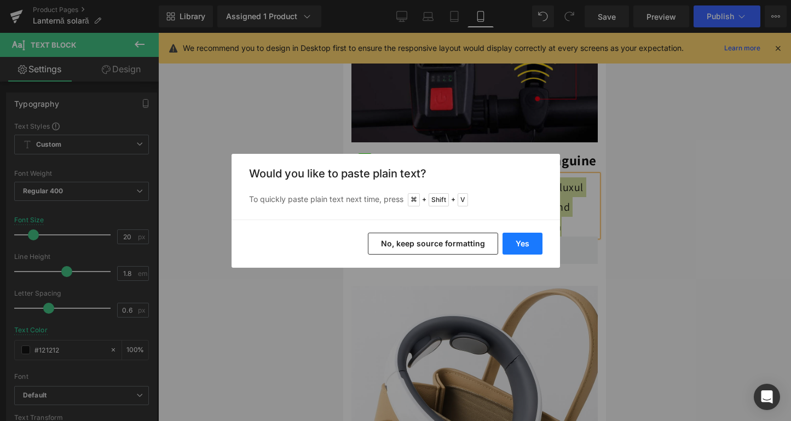
click at [531, 240] on button "Yes" at bounding box center [522, 244] width 40 height 22
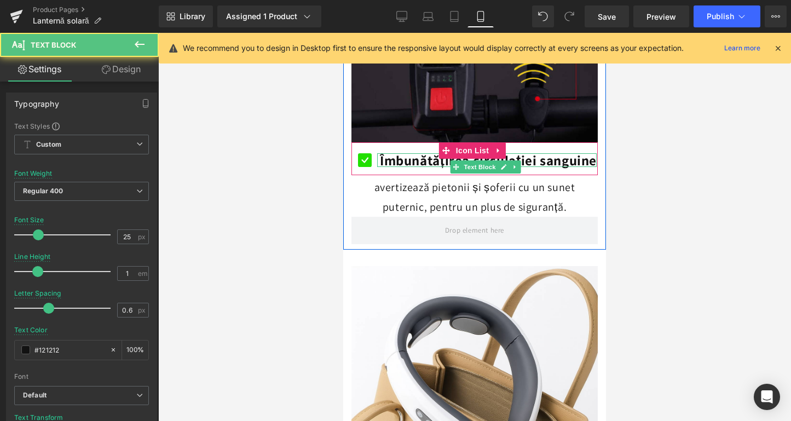
click at [415, 151] on b "Îmbunătățirea circulației sanguine" at bounding box center [488, 160] width 217 height 18
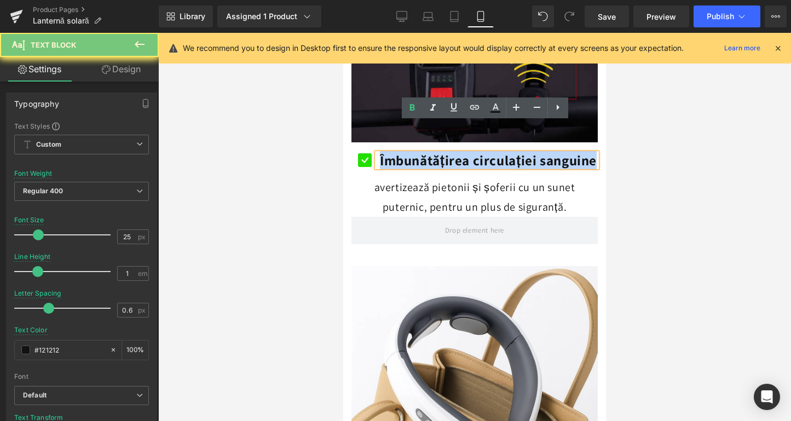
click at [415, 151] on b "Îmbunătățirea circulației sanguine" at bounding box center [488, 160] width 217 height 18
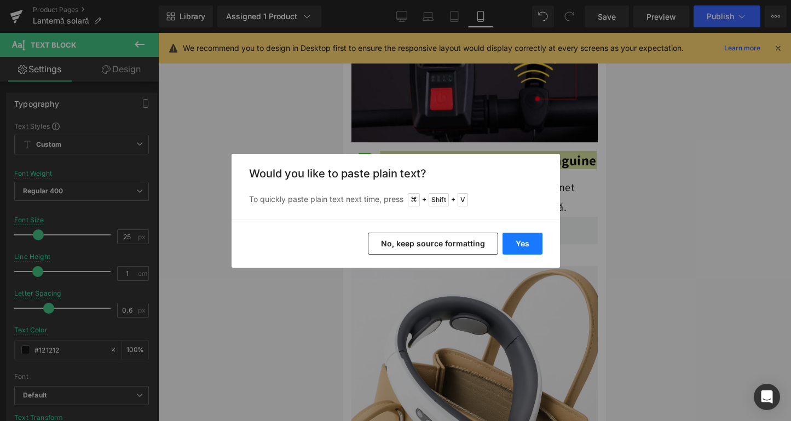
click at [515, 238] on button "Yes" at bounding box center [522, 244] width 40 height 22
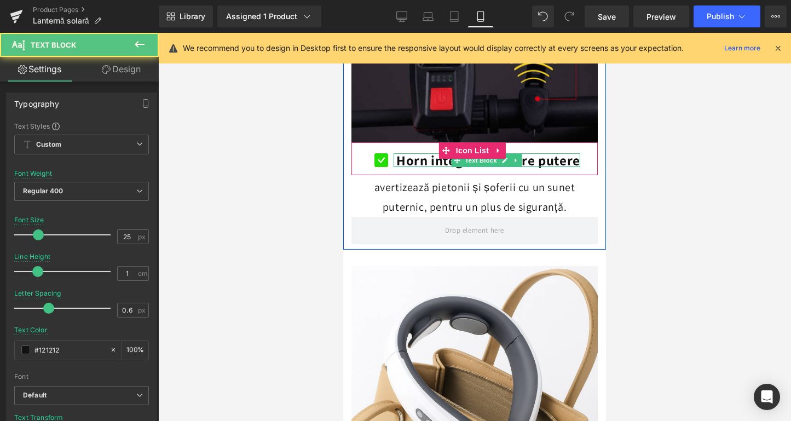
click at [424, 151] on b "Horn integrat de mare putere" at bounding box center [488, 160] width 184 height 18
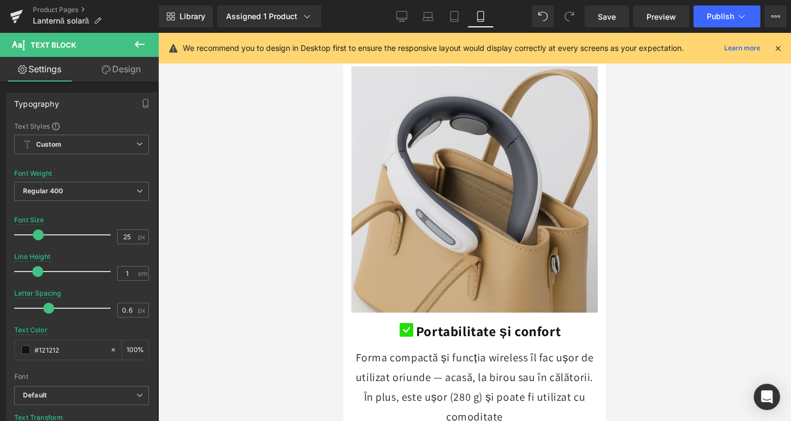
click at [524, 203] on img at bounding box center [474, 189] width 246 height 246
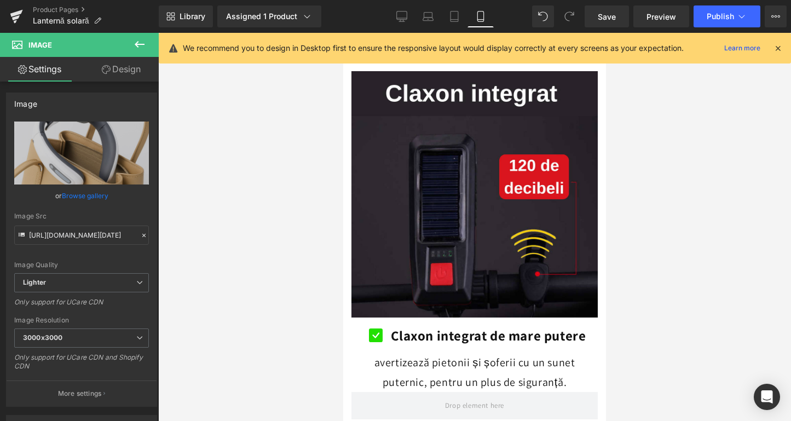
scroll to position [1890, 0]
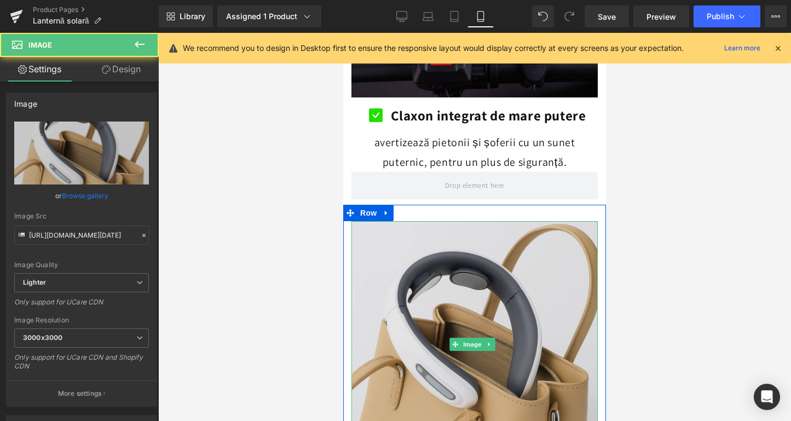
click at [495, 242] on img at bounding box center [474, 344] width 246 height 246
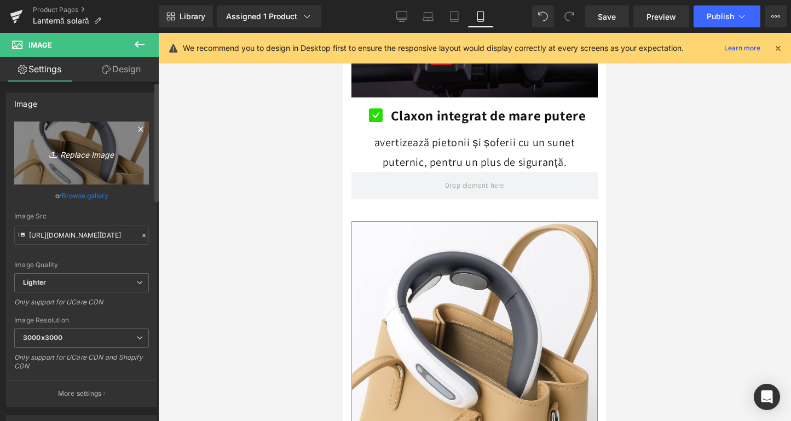
click at [76, 157] on icon "Replace Image" at bounding box center [82, 153] width 88 height 14
type input "C:\fakepath\ChatGPT Image [DATE], 10_32_41.png"
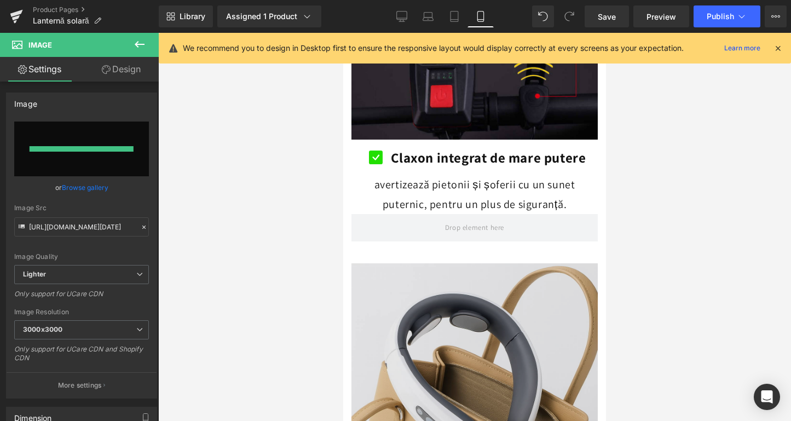
type input "[URL][DOMAIN_NAME][DATE]"
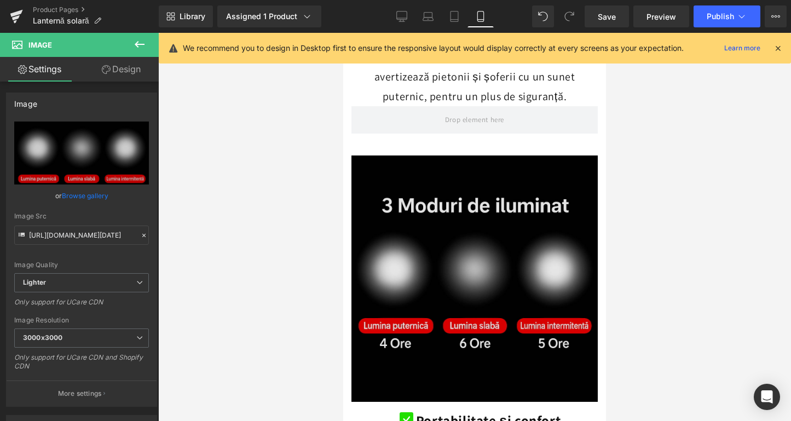
scroll to position [2057, 0]
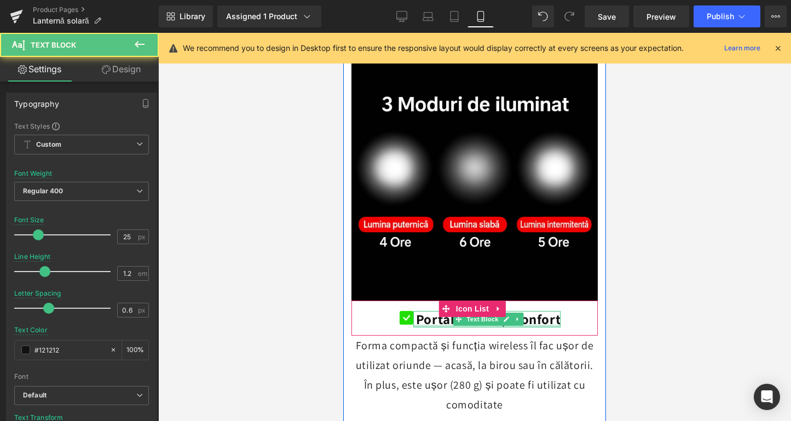
click at [425, 311] on div "Portabilitate și confort Text Block" at bounding box center [486, 319] width 147 height 16
click at [425, 310] on b "Portabilitate și confort" at bounding box center [488, 319] width 144 height 18
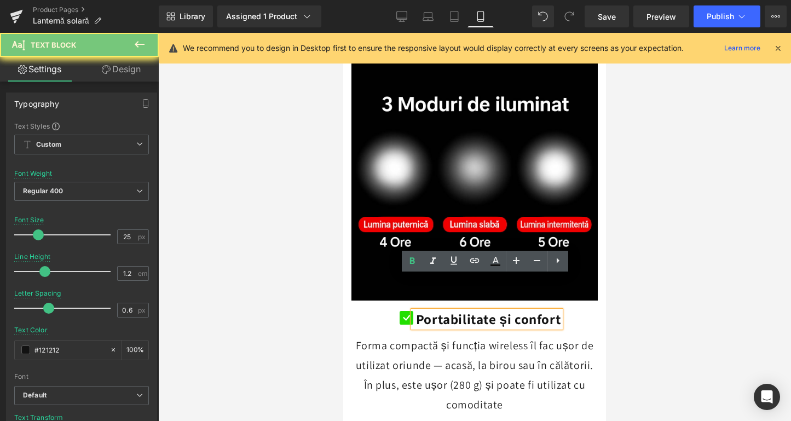
click at [425, 310] on b "Portabilitate și confort" at bounding box center [488, 319] width 144 height 18
click at [429, 310] on b "Portabilitate și confort" at bounding box center [488, 319] width 144 height 18
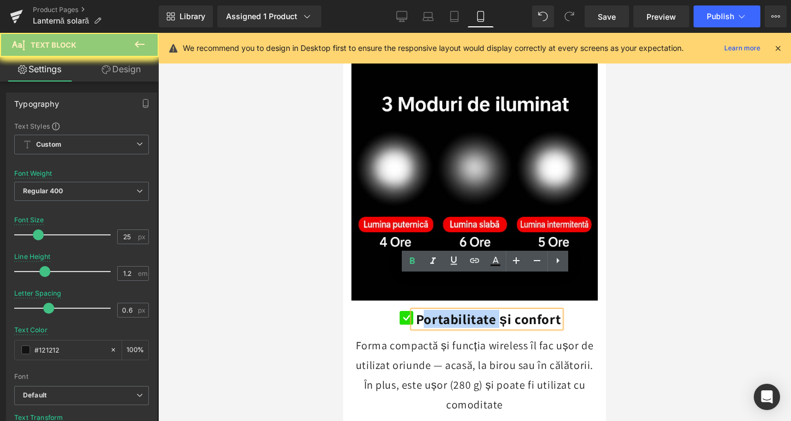
click at [429, 310] on b "Portabilitate și confort" at bounding box center [488, 319] width 144 height 18
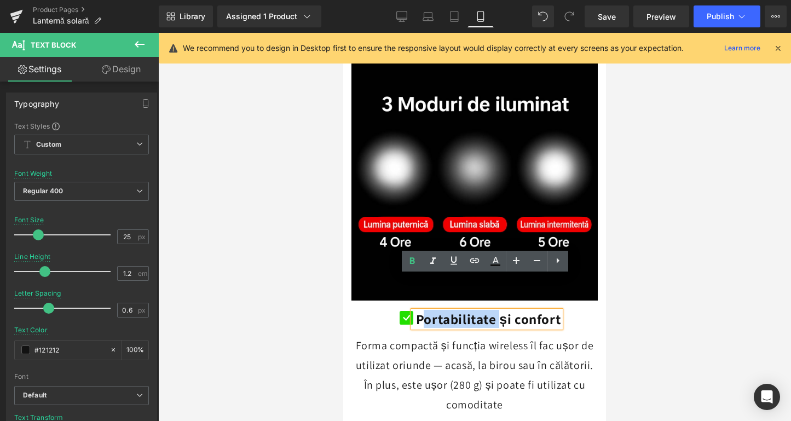
click at [429, 310] on b "Portabilitate și confort" at bounding box center [488, 319] width 144 height 18
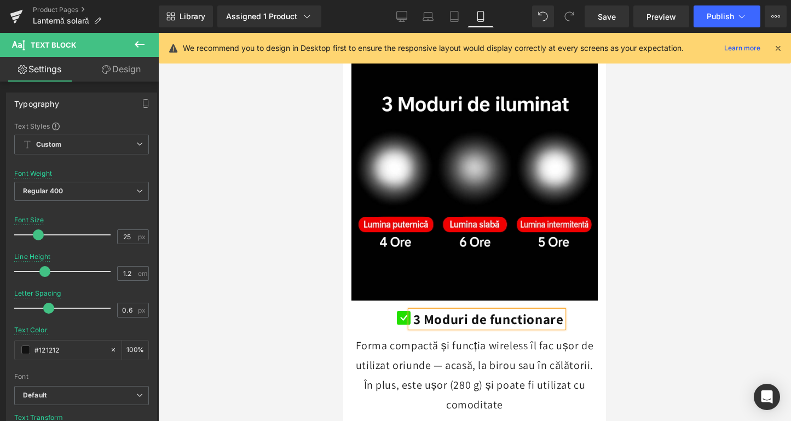
drag, startPoint x: 429, startPoint y: 284, endPoint x: 403, endPoint y: 347, distance: 67.7
click at [403, 347] on span "Forma compactă și funcția wireless îl fac ușor de utilizat oriunde — acasă, la …" at bounding box center [475, 374] width 238 height 73
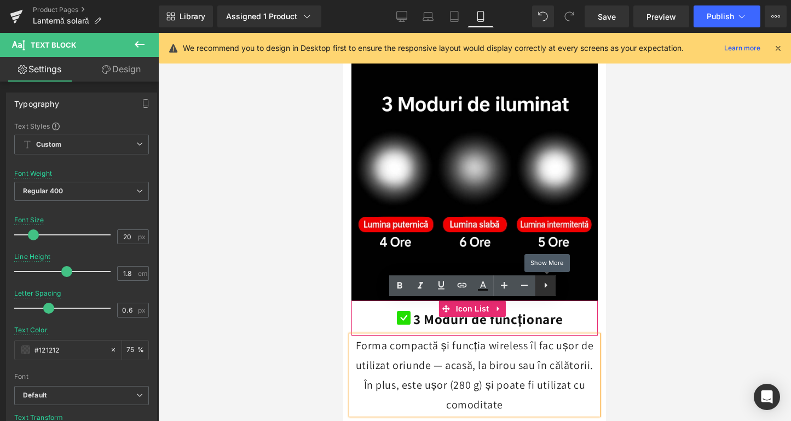
click at [545, 293] on link at bounding box center [545, 285] width 21 height 21
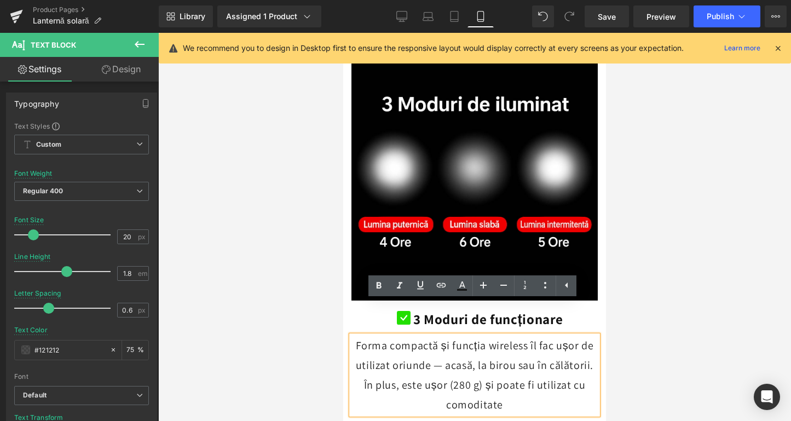
click at [281, 343] on div at bounding box center [474, 227] width 632 height 388
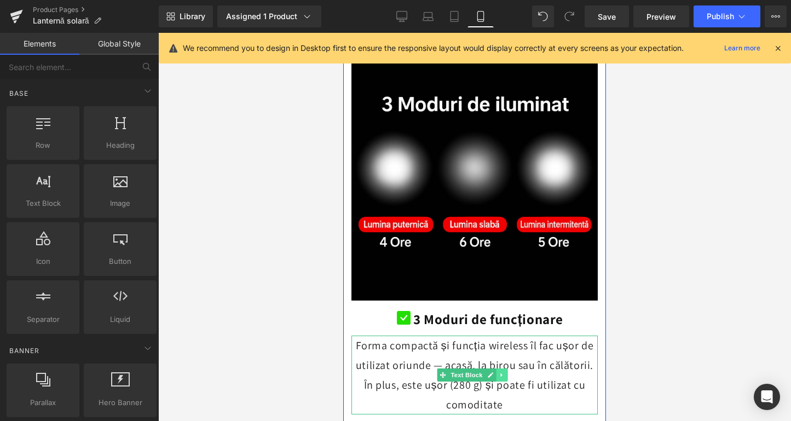
click at [504, 371] on icon at bounding box center [501, 374] width 6 height 7
click at [504, 371] on icon at bounding box center [507, 374] width 6 height 7
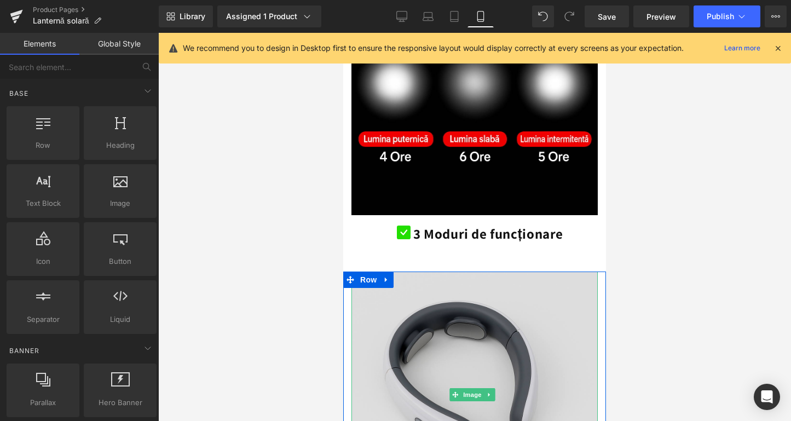
scroll to position [2195, 0]
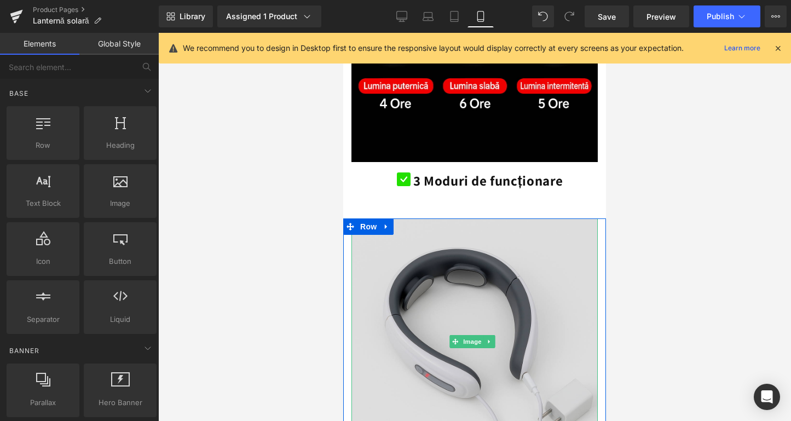
click at [472, 254] on img at bounding box center [474, 341] width 246 height 246
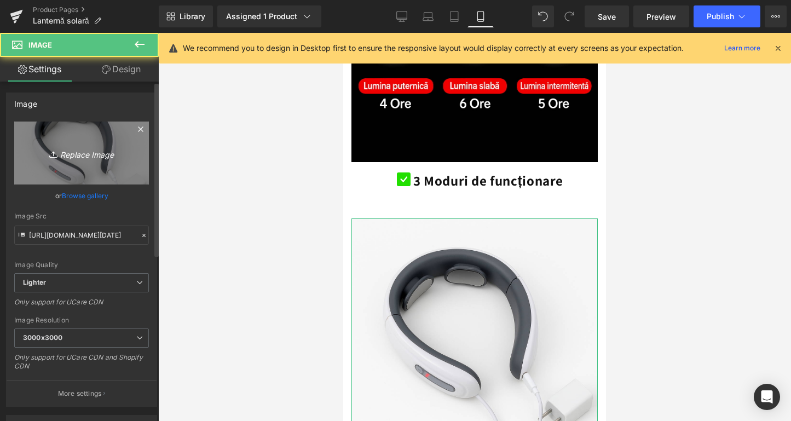
click at [54, 153] on icon at bounding box center [54, 154] width 0 height 4
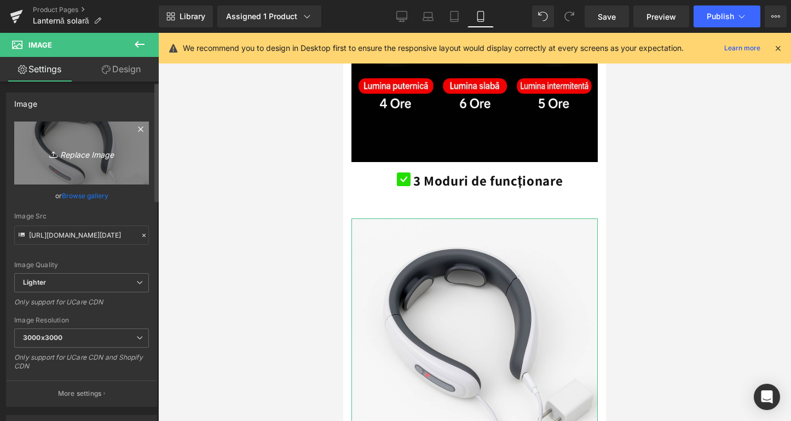
type input "C:\fakepath\ChatGPT Image [DATE], 10_42_11.png"
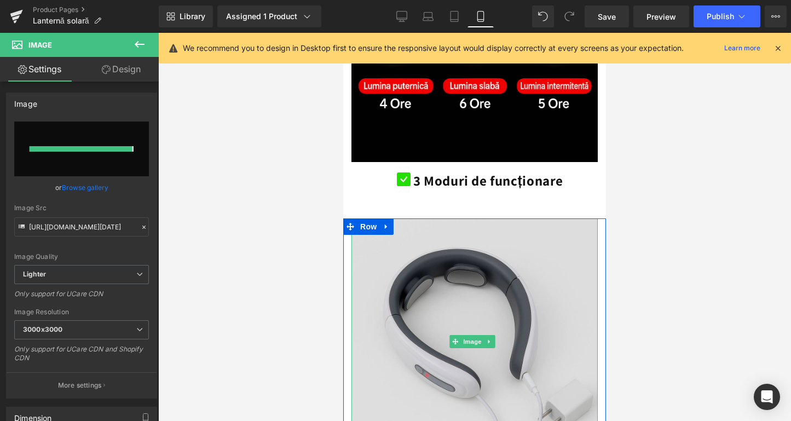
type input "[URL][DOMAIN_NAME][DATE]"
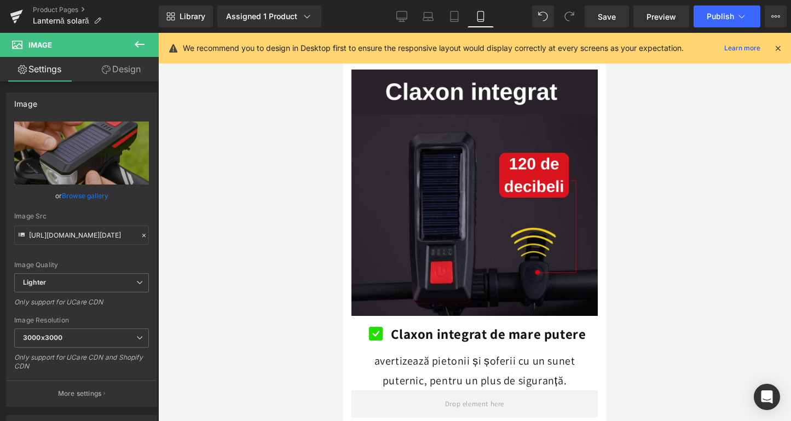
scroll to position [1775, 0]
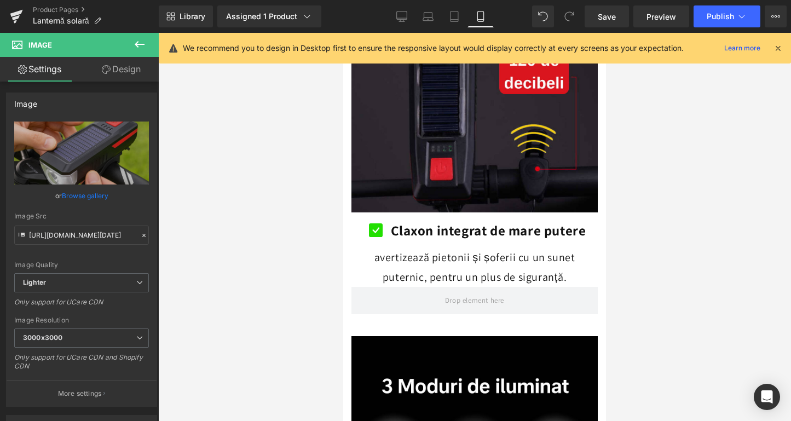
click at [258, 245] on div at bounding box center [474, 227] width 632 height 388
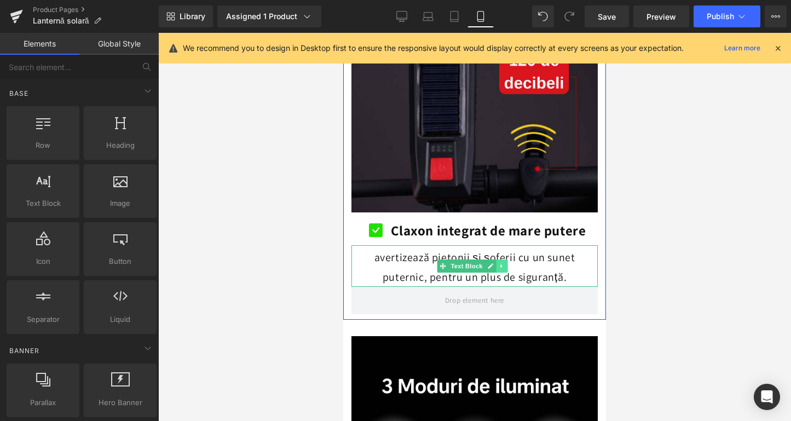
click at [500, 263] on icon at bounding box center [501, 266] width 6 height 7
click at [496, 263] on icon at bounding box center [496, 266] width 6 height 6
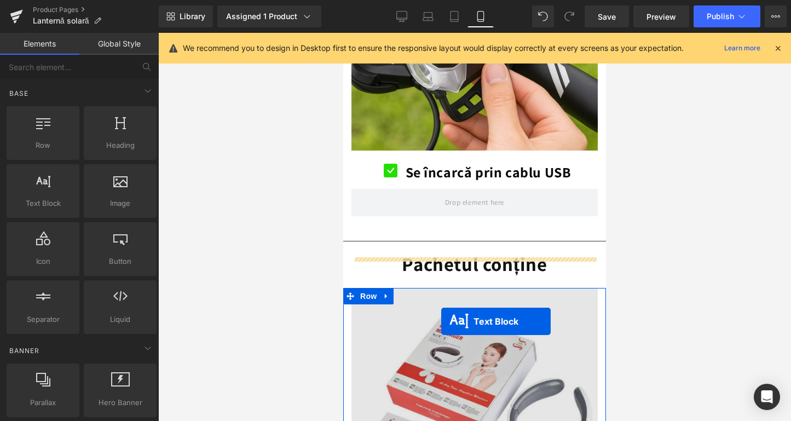
scroll to position [2485, 0]
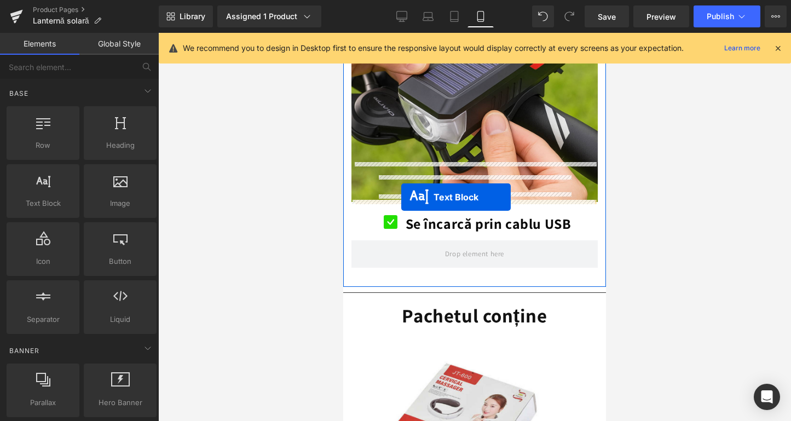
drag, startPoint x: 439, startPoint y: 277, endPoint x: 401, endPoint y: 197, distance: 88.3
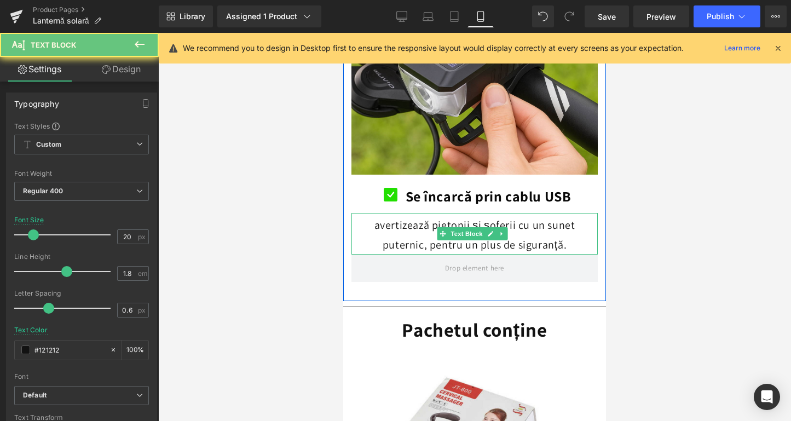
click at [403, 215] on p "avertizează pietonii și șoferii cu un sunet puternic, pentru un plus de siguran…" at bounding box center [474, 234] width 246 height 39
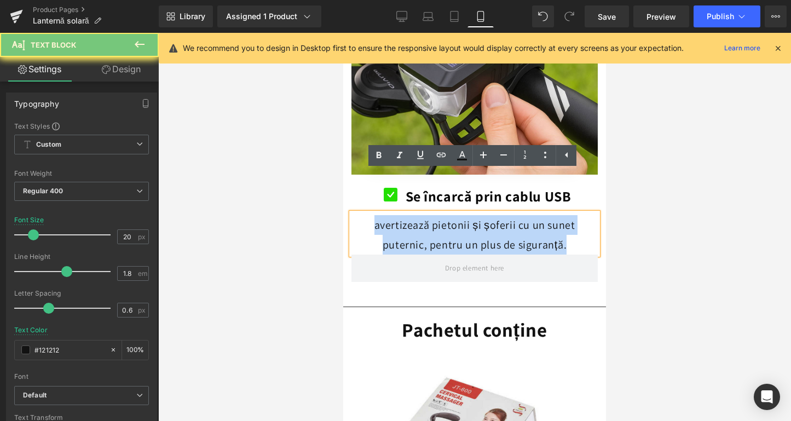
click at [403, 215] on p "avertizează pietonii și șoferii cu un sunet puternic, pentru un plus de siguran…" at bounding box center [474, 234] width 246 height 39
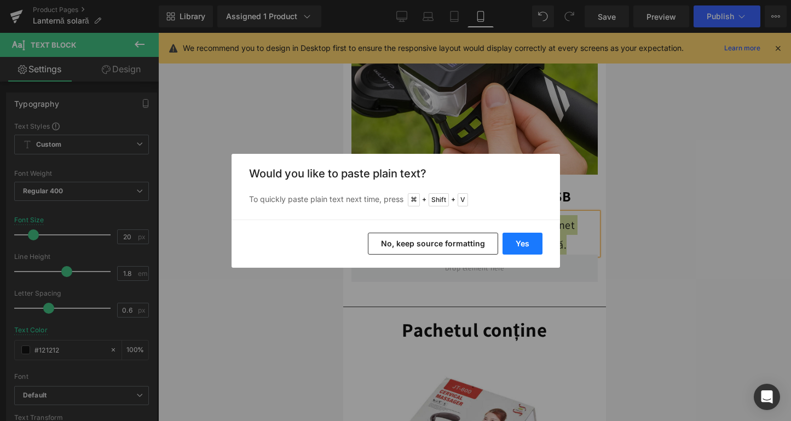
click at [526, 237] on button "Yes" at bounding box center [522, 244] width 40 height 22
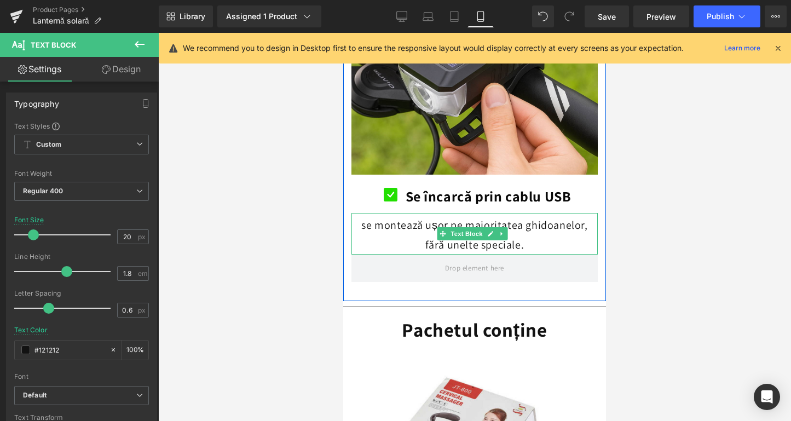
click at [366, 215] on p "se montează ușor pe majoritatea ghidoanelor, fără unelte speciale." at bounding box center [474, 234] width 246 height 39
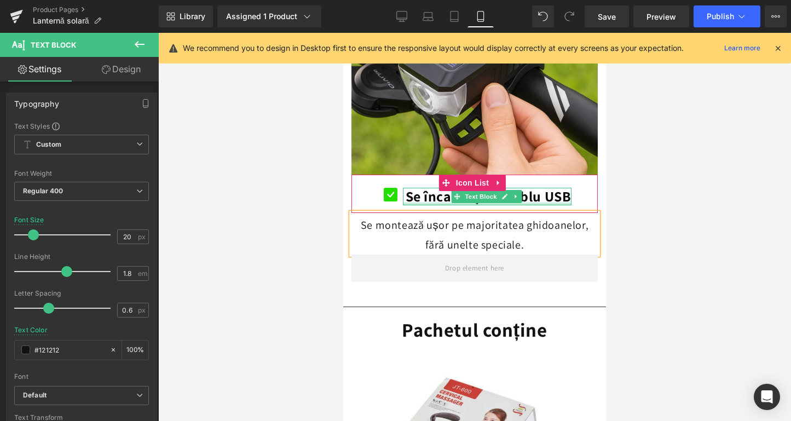
click at [414, 202] on div at bounding box center [487, 203] width 169 height 3
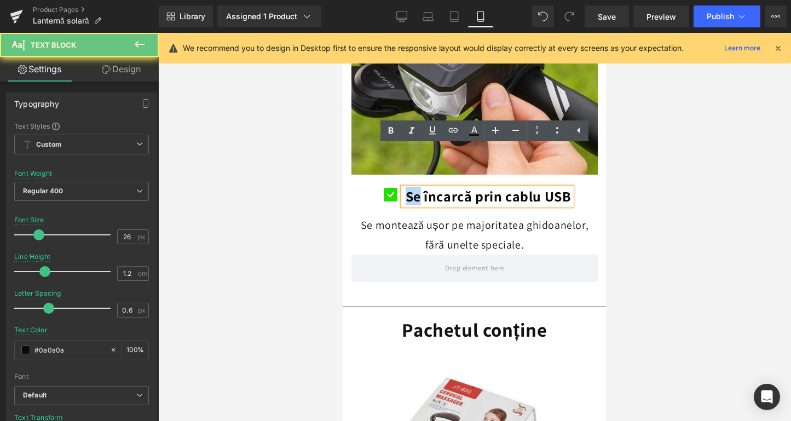
click at [414, 187] on b "Se încarcă prin cablu USB" at bounding box center [488, 196] width 166 height 19
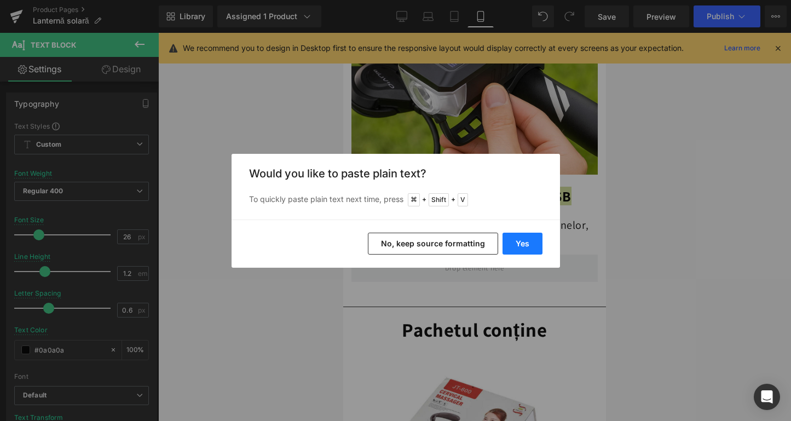
click at [526, 236] on button "Yes" at bounding box center [522, 244] width 40 height 22
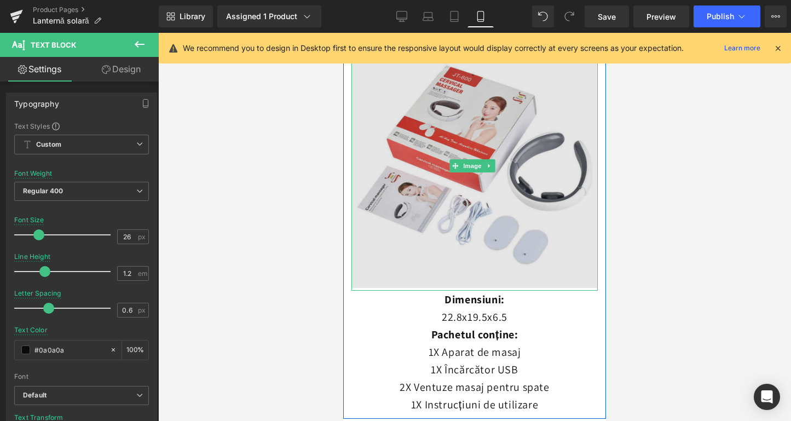
scroll to position [2696, 0]
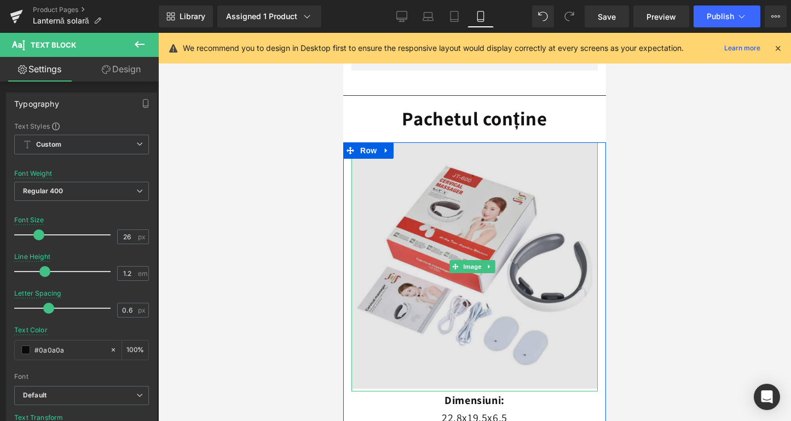
click at [509, 234] on img at bounding box center [474, 266] width 246 height 249
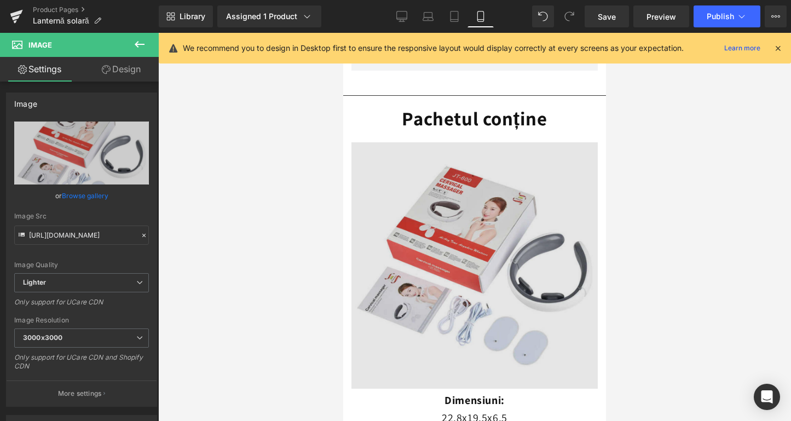
click at [399, 234] on img at bounding box center [474, 266] width 246 height 249
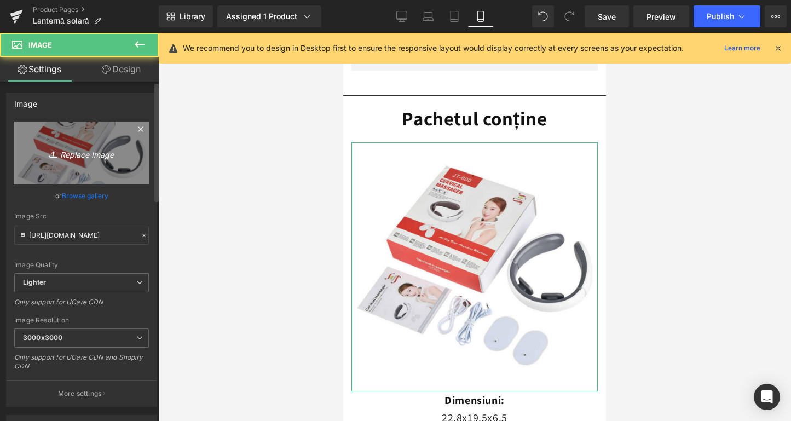
click at [118, 156] on icon "Replace Image" at bounding box center [82, 153] width 88 height 14
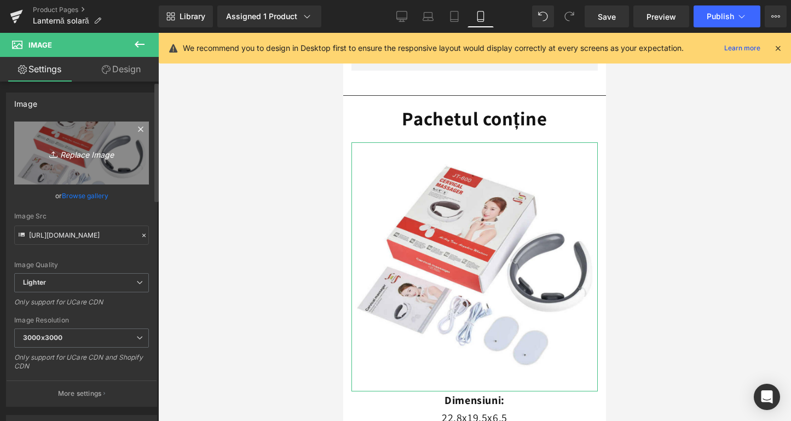
type input "C:\fakepath\Capacitate baterie.png"
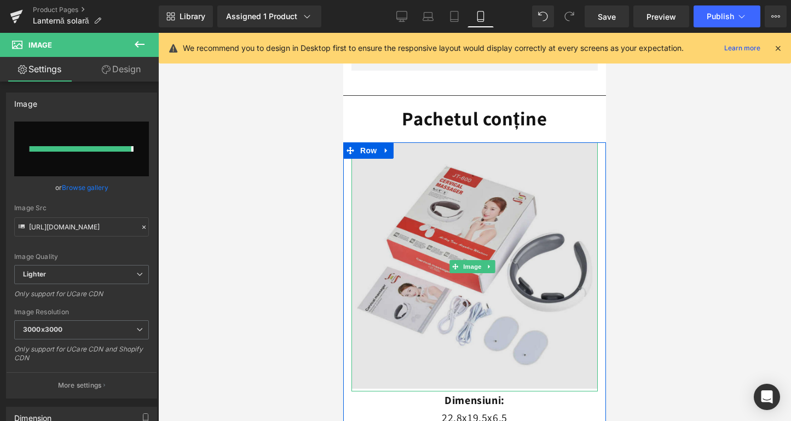
type input "[URL][DOMAIN_NAME]"
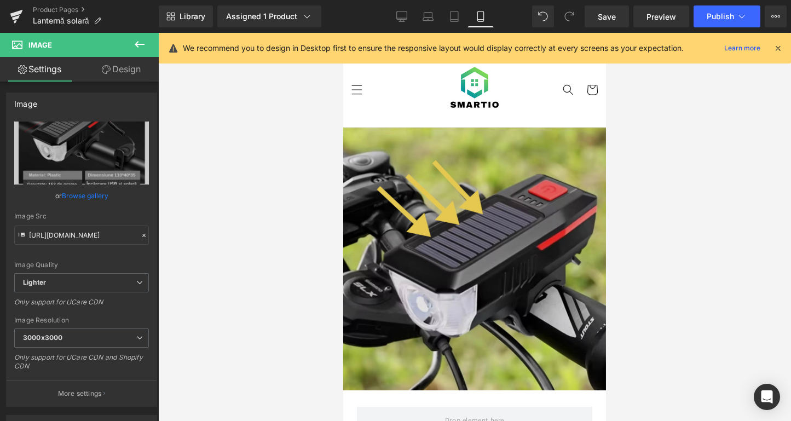
scroll to position [233, 0]
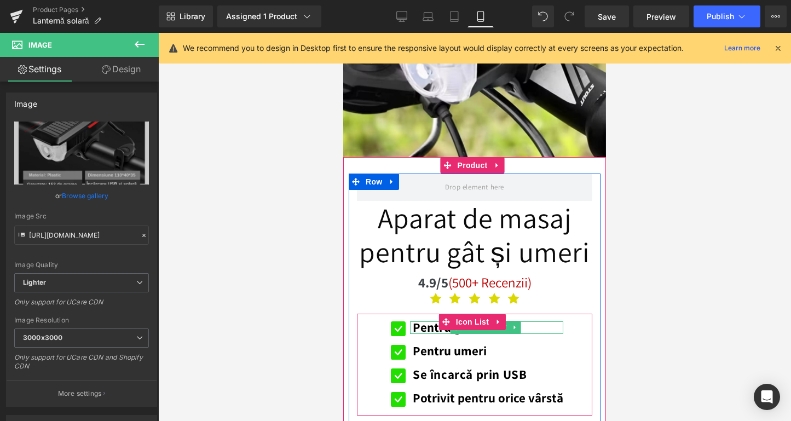
click at [421, 319] on b "Pentru gât" at bounding box center [442, 327] width 59 height 16
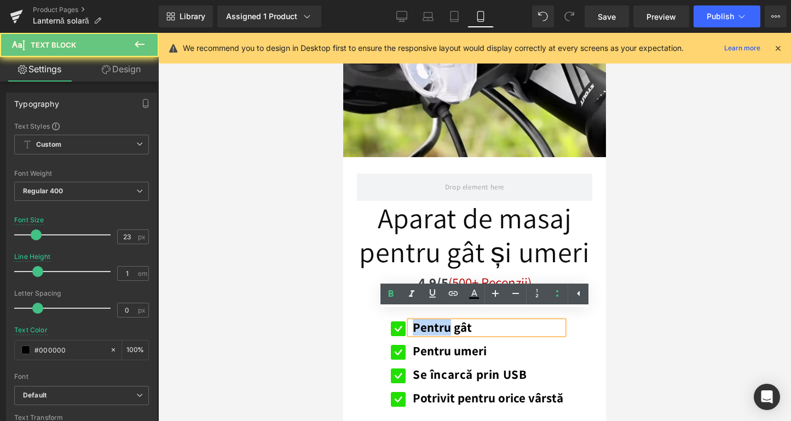
click at [421, 319] on b "Pentru gât" at bounding box center [442, 327] width 59 height 16
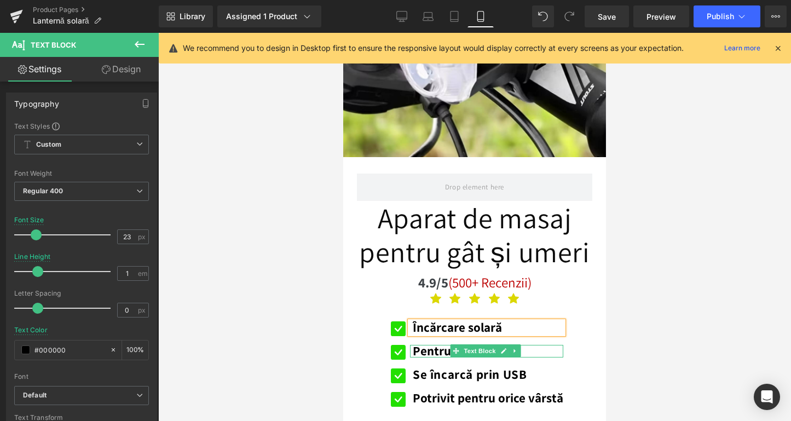
click at [427, 344] on b "Pentru umeri" at bounding box center [450, 350] width 74 height 16
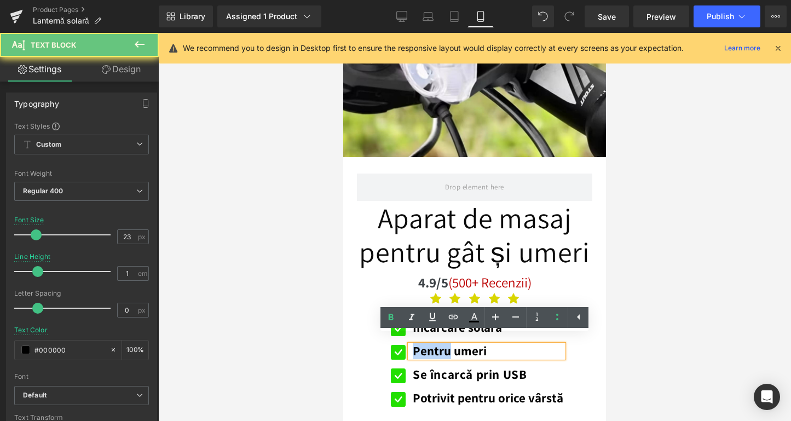
click at [427, 344] on b "Pentru umeri" at bounding box center [450, 350] width 74 height 16
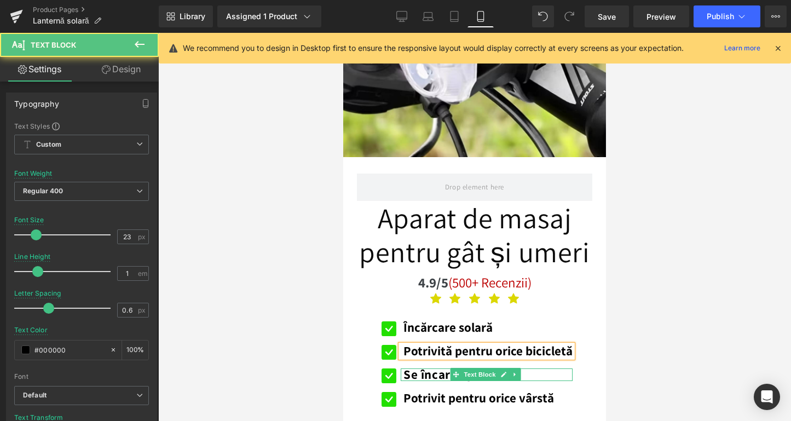
drag, startPoint x: 591, startPoint y: 247, endPoint x: 437, endPoint y: 364, distance: 194.0
click at [439, 366] on b "Se încarcă prin USB" at bounding box center [460, 374] width 114 height 16
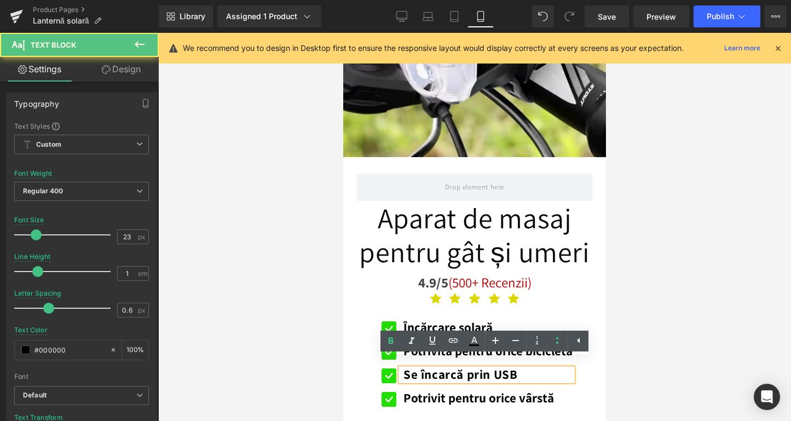
click at [437, 366] on b "Se încarcă prin USB" at bounding box center [460, 374] width 114 height 16
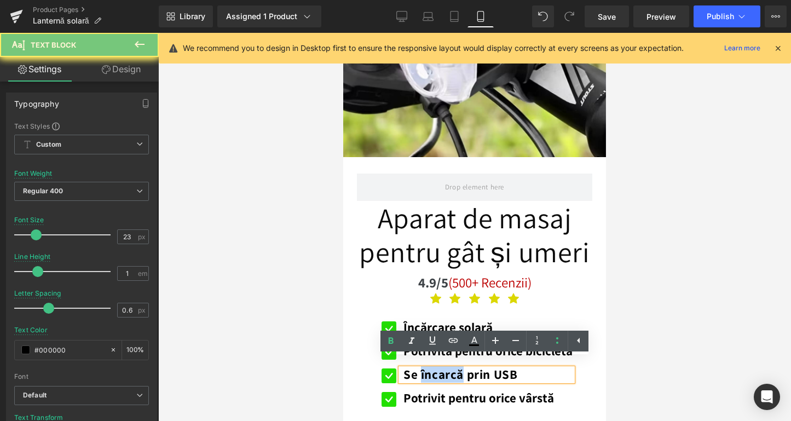
click at [437, 366] on b "Se încarcă prin USB" at bounding box center [460, 374] width 114 height 16
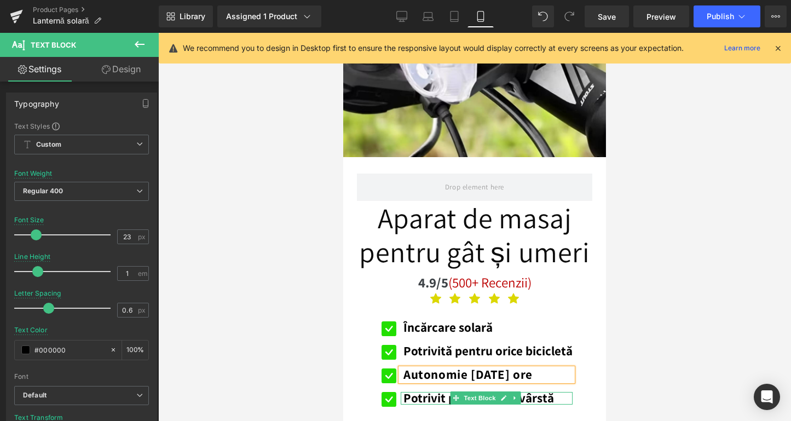
click at [421, 390] on b "Potrivit pentru orice vârstă" at bounding box center [478, 398] width 150 height 16
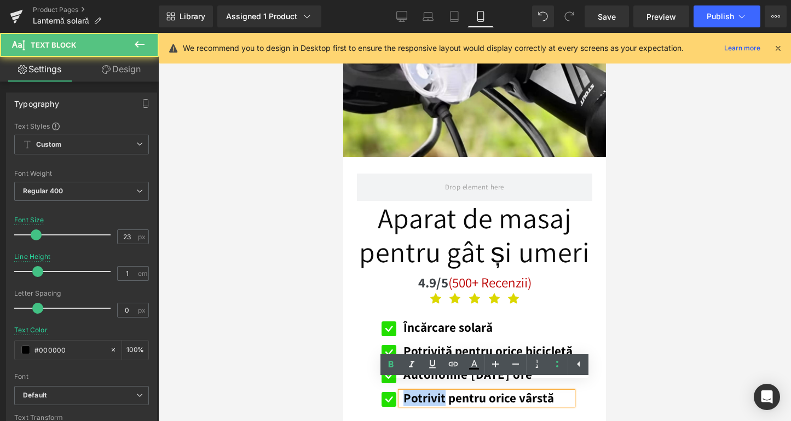
click at [421, 390] on b "Potrivit pentru orice vârstă" at bounding box center [478, 398] width 150 height 16
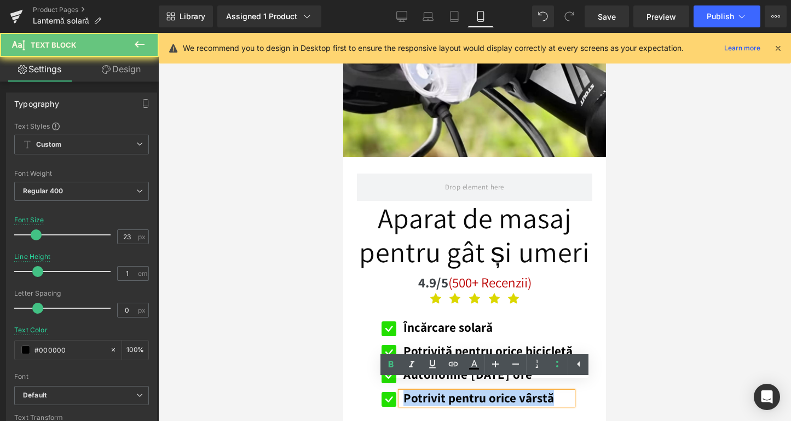
click at [421, 390] on b "Potrivit pentru orice vârstă" at bounding box center [478, 398] width 150 height 16
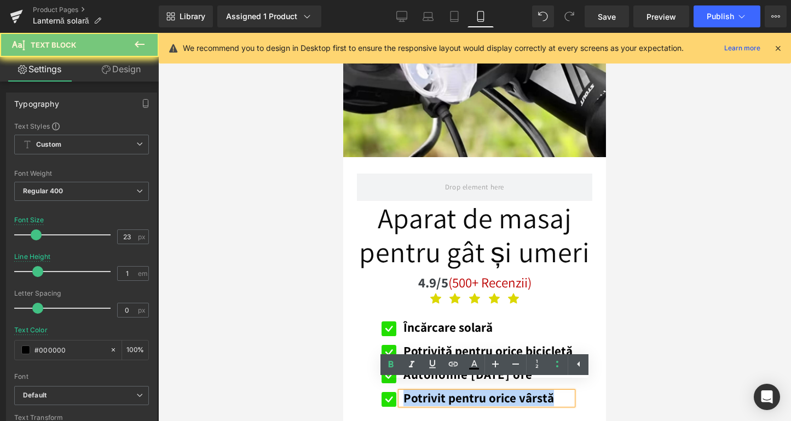
click at [421, 390] on b "Potrivit pentru orice vârstă" at bounding box center [478, 398] width 150 height 16
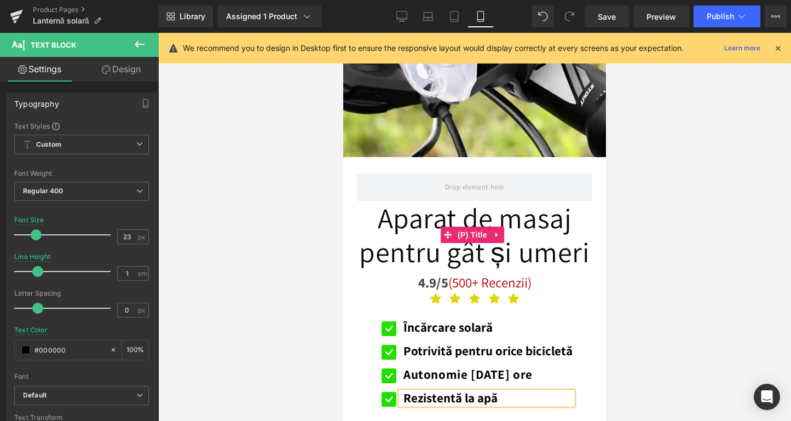
click at [419, 207] on link "Aparat de masaj pentru gât și umeri" at bounding box center [474, 235] width 235 height 68
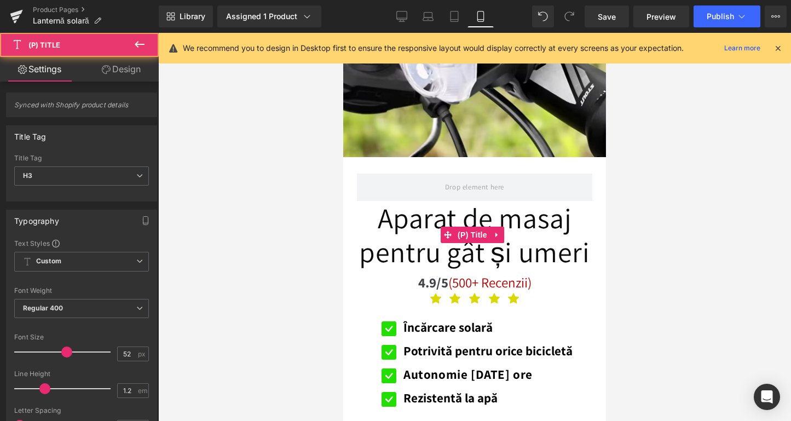
click at [419, 233] on link "Aparat de masaj pentru gât și umeri" at bounding box center [474, 235] width 235 height 68
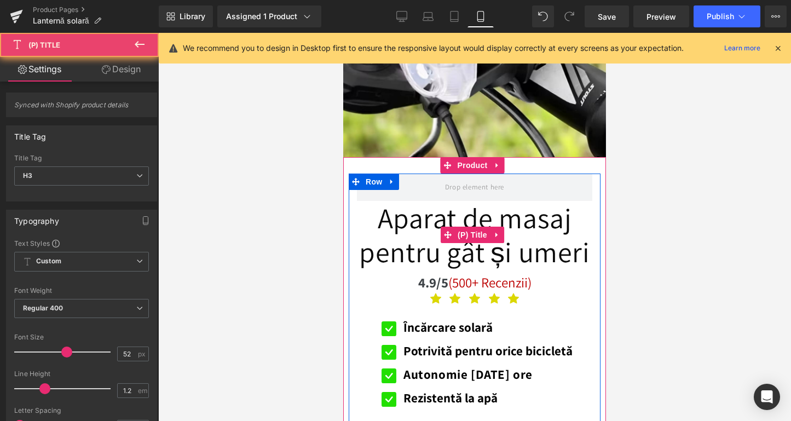
click at [419, 233] on link "Aparat de masaj pentru gât și umeri" at bounding box center [474, 235] width 235 height 68
click at [416, 234] on link "Aparat de masaj pentru gât și umeri" at bounding box center [474, 235] width 235 height 68
click at [416, 250] on link "Aparat de masaj pentru gât și umeri" at bounding box center [474, 235] width 235 height 68
click at [520, 247] on link "Aparat de masaj pentru gât și umeri" at bounding box center [474, 235] width 235 height 68
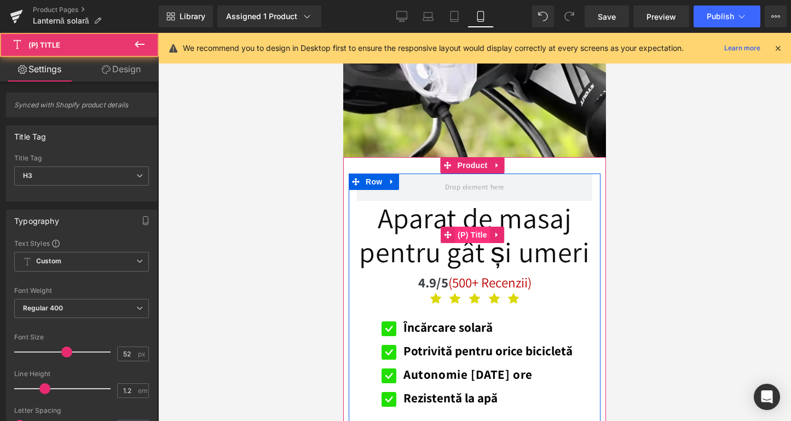
click at [478, 228] on span "(P) Title" at bounding box center [472, 235] width 35 height 16
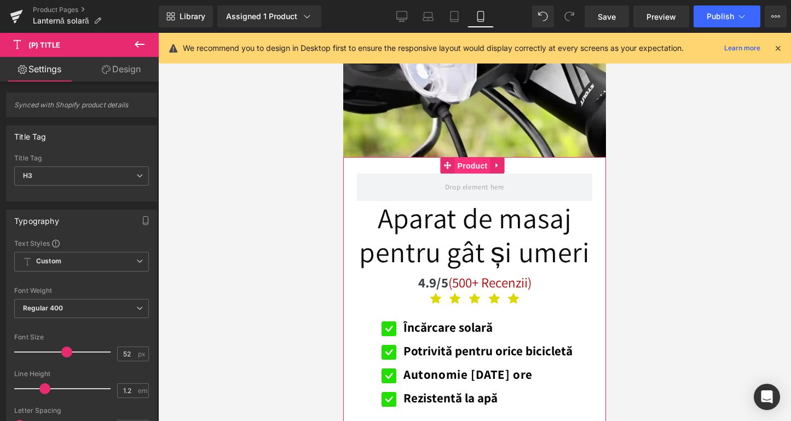
click at [464, 165] on span "Product" at bounding box center [473, 166] width 36 height 16
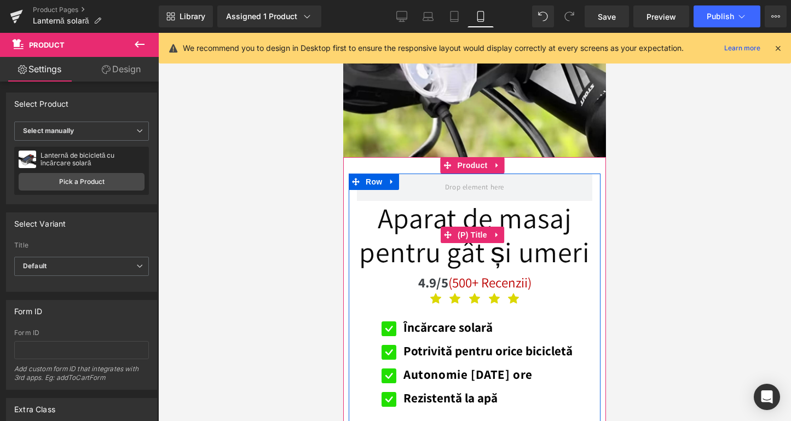
click at [423, 219] on link "Aparat de masaj pentru gât și umeri" at bounding box center [474, 235] width 235 height 68
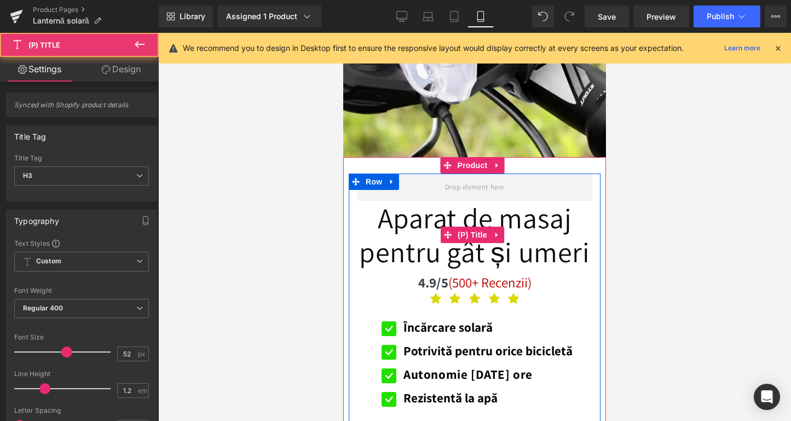
click at [407, 249] on link "Aparat de masaj pentru gât și umeri" at bounding box center [474, 235] width 235 height 68
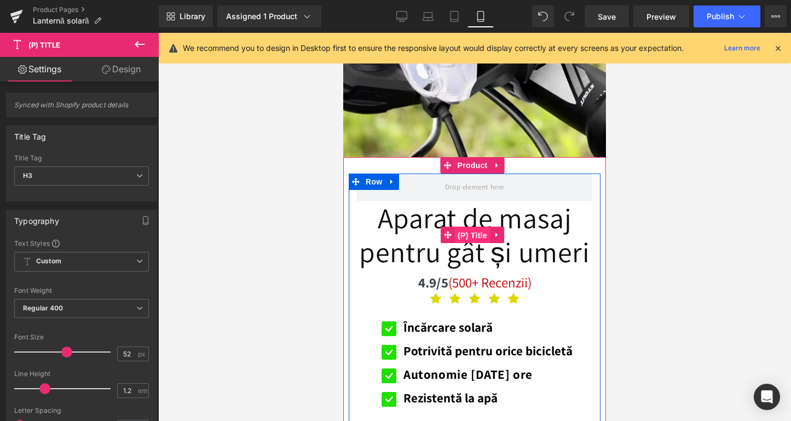
click at [477, 232] on span "(P) Title" at bounding box center [472, 235] width 35 height 16
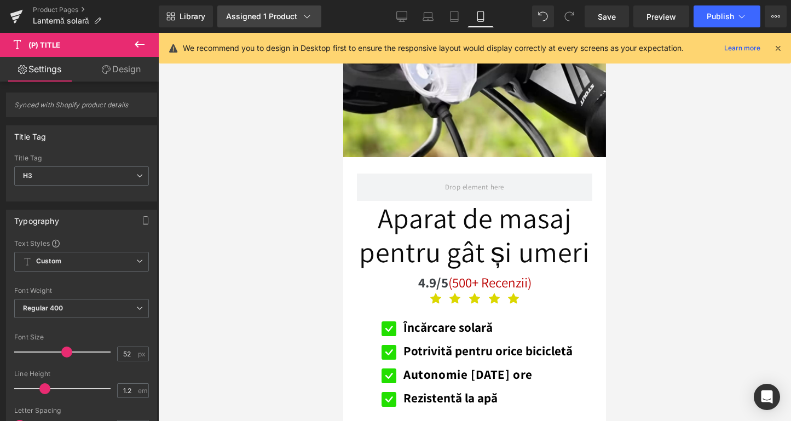
click at [288, 17] on div "Assigned 1 Product" at bounding box center [269, 16] width 86 height 11
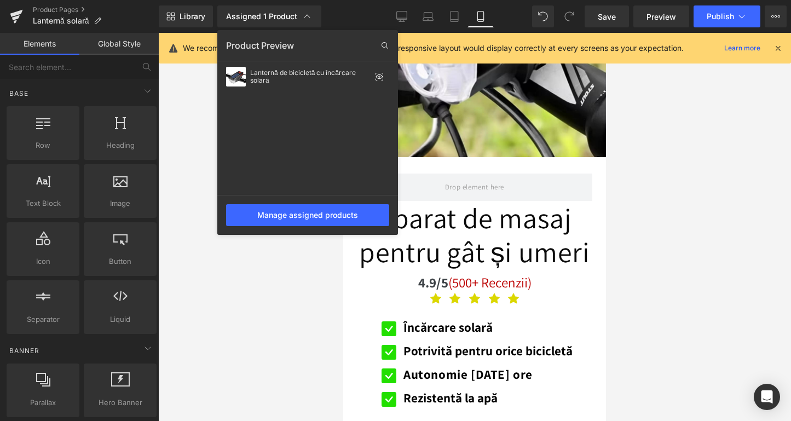
click at [191, 233] on div at bounding box center [474, 227] width 632 height 388
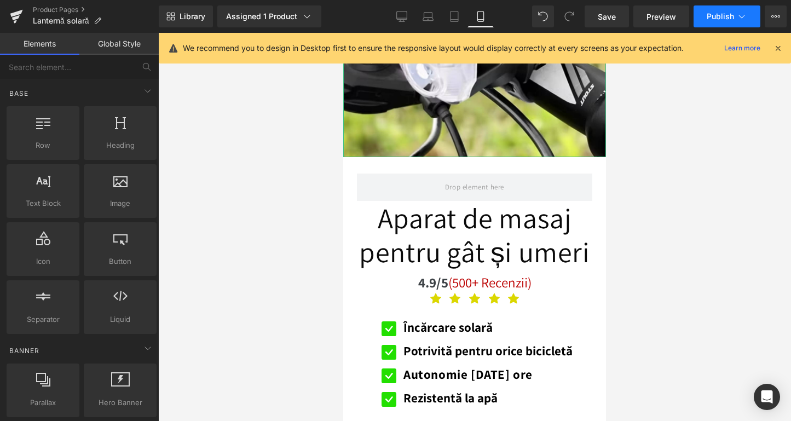
click at [716, 25] on button "Publish" at bounding box center [726, 16] width 67 height 22
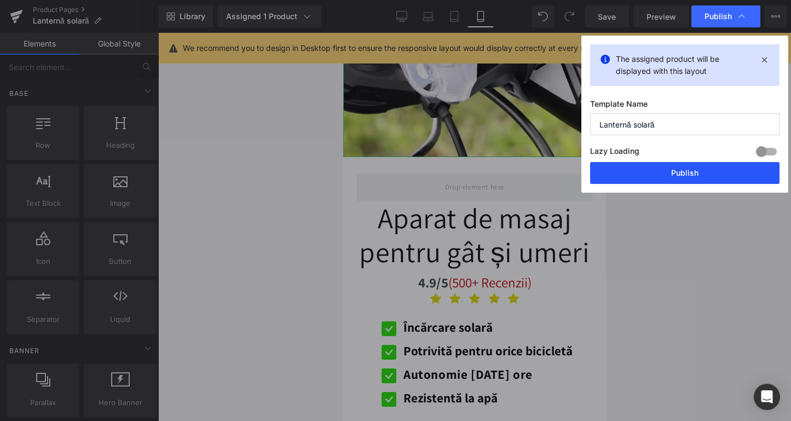
click at [662, 174] on button "Publish" at bounding box center [684, 173] width 189 height 22
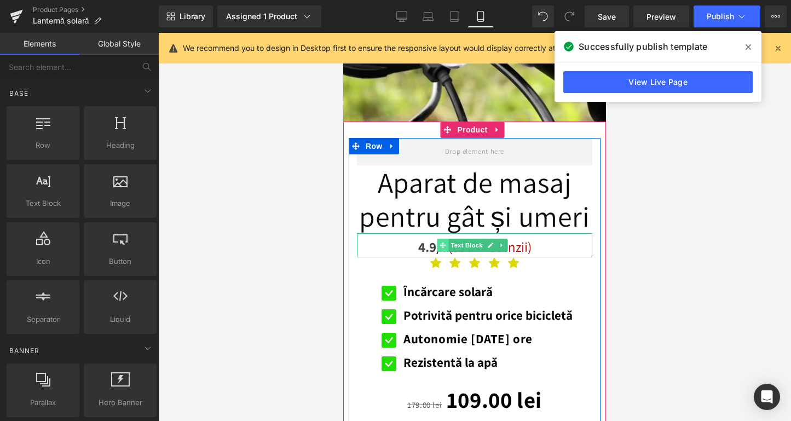
scroll to position [271, 0]
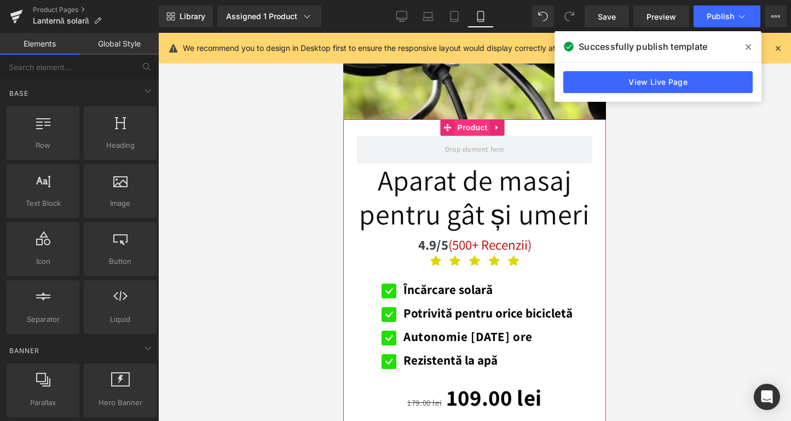
click at [473, 122] on span "Product" at bounding box center [473, 127] width 36 height 16
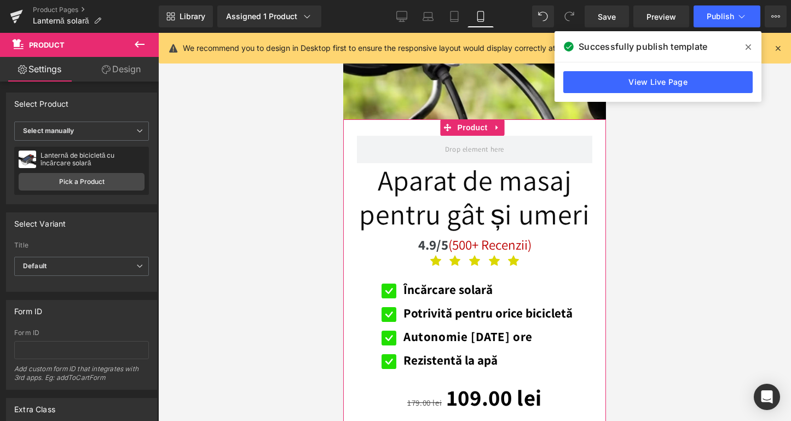
click at [135, 77] on link "Design" at bounding box center [121, 69] width 79 height 25
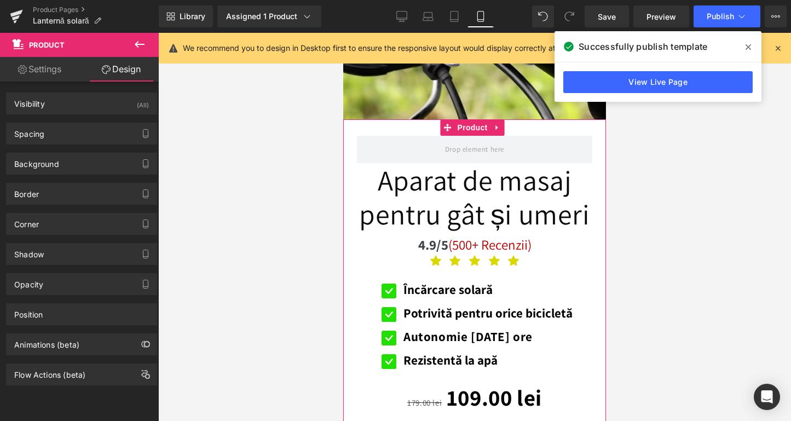
click at [75, 79] on link "Settings" at bounding box center [39, 69] width 79 height 25
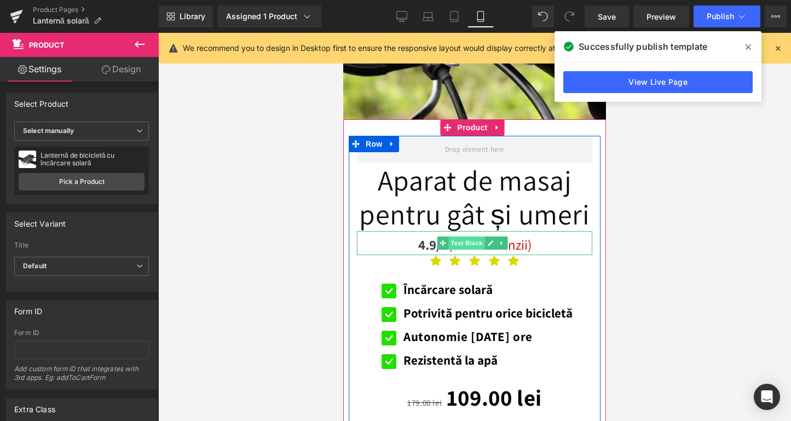
click at [467, 236] on span "Text Block" at bounding box center [466, 242] width 36 height 13
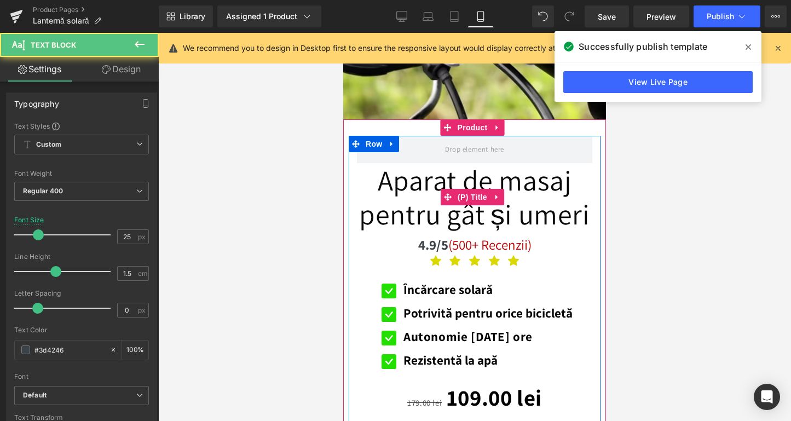
click at [469, 176] on link "Aparat de masaj pentru gât și umeri" at bounding box center [474, 197] width 235 height 68
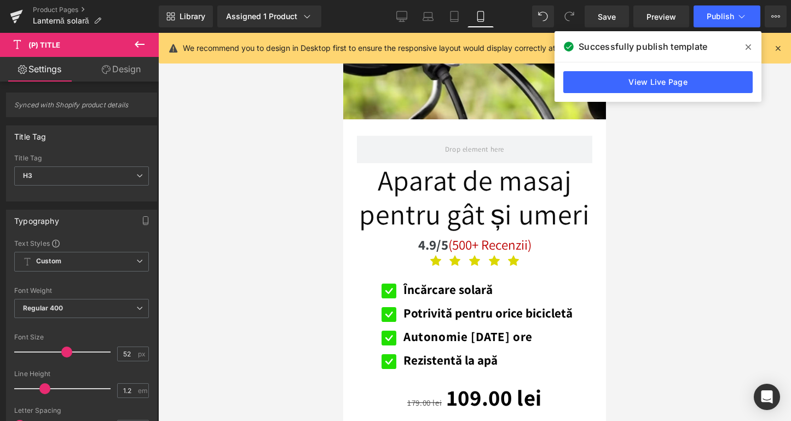
click at [103, 73] on icon at bounding box center [106, 69] width 9 height 9
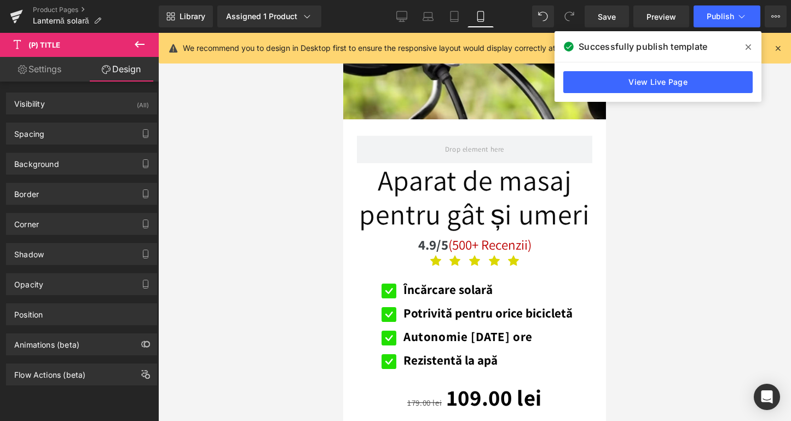
click at [56, 77] on link "Settings" at bounding box center [39, 69] width 79 height 25
type input "100"
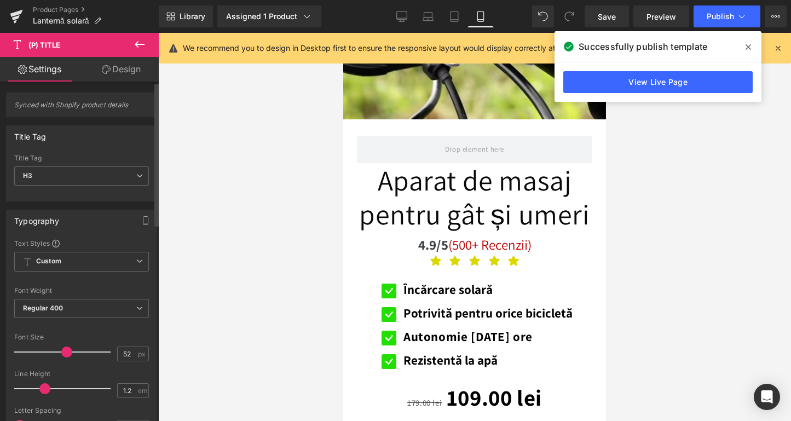
click at [67, 158] on div "Title Tag" at bounding box center [81, 158] width 135 height 8
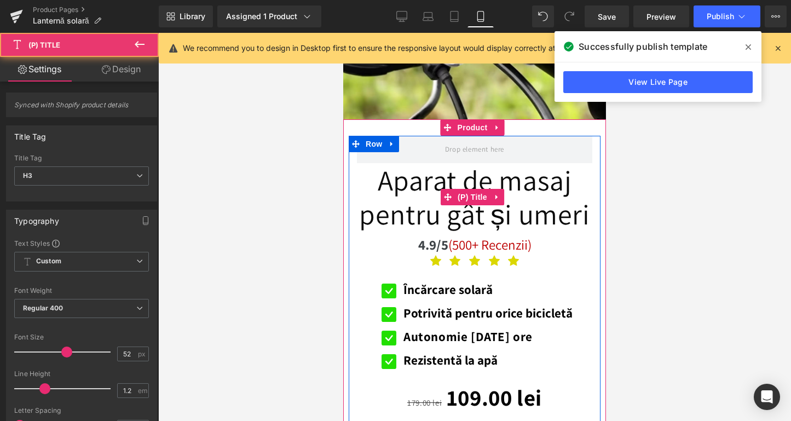
click at [468, 202] on link "Aparat de masaj pentru gât și umeri" at bounding box center [474, 197] width 235 height 68
click at [470, 197] on span "(P) Title" at bounding box center [472, 197] width 35 height 16
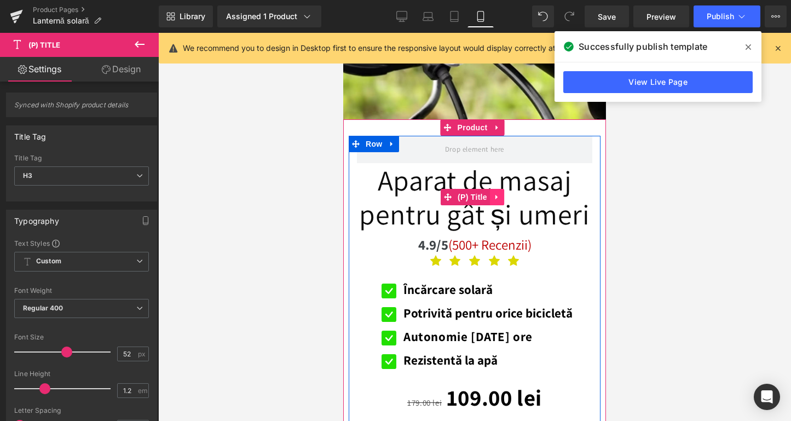
click at [498, 195] on icon at bounding box center [497, 197] width 8 height 8
click at [462, 193] on span "(P) Title" at bounding box center [450, 197] width 35 height 16
click at [416, 185] on link "Aparat de masaj pentru gât și umeri" at bounding box center [474, 197] width 235 height 68
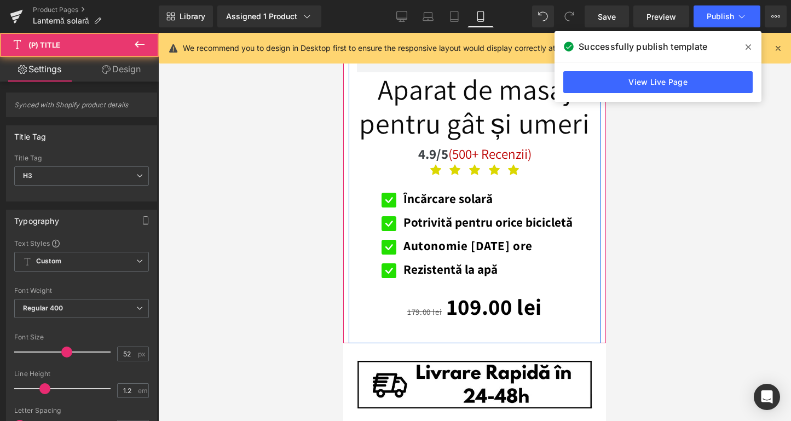
scroll to position [269, 0]
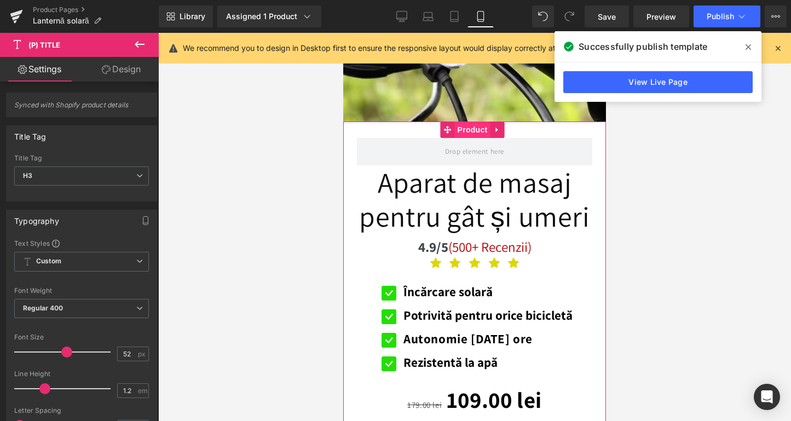
click at [474, 127] on span "Product" at bounding box center [473, 129] width 36 height 16
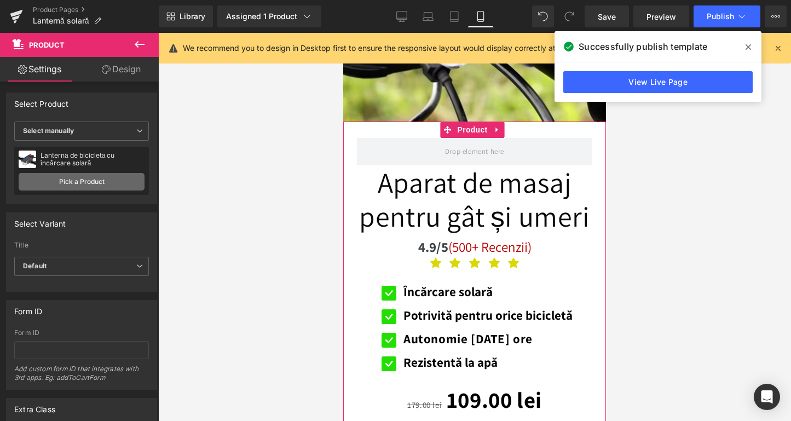
click at [114, 175] on link "Pick a Product" at bounding box center [82, 182] width 126 height 18
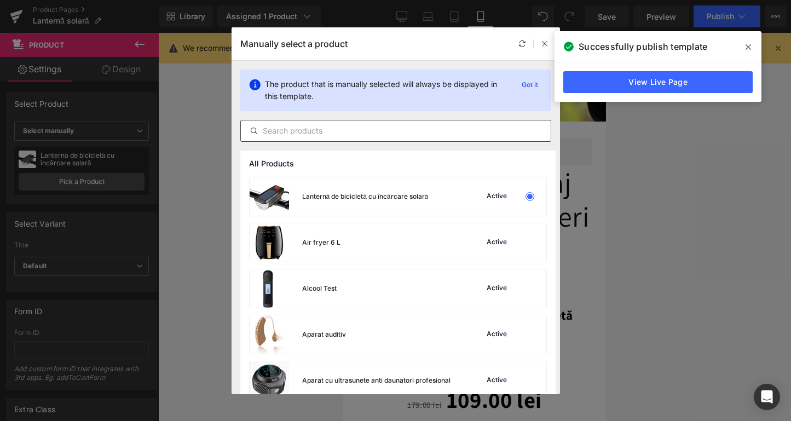
click at [339, 138] on div at bounding box center [395, 131] width 311 height 22
click at [340, 135] on input "text" at bounding box center [396, 130] width 310 height 13
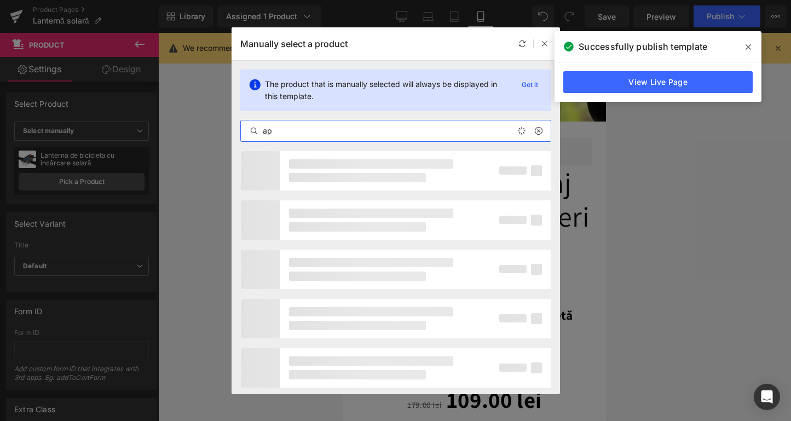
type input "apa"
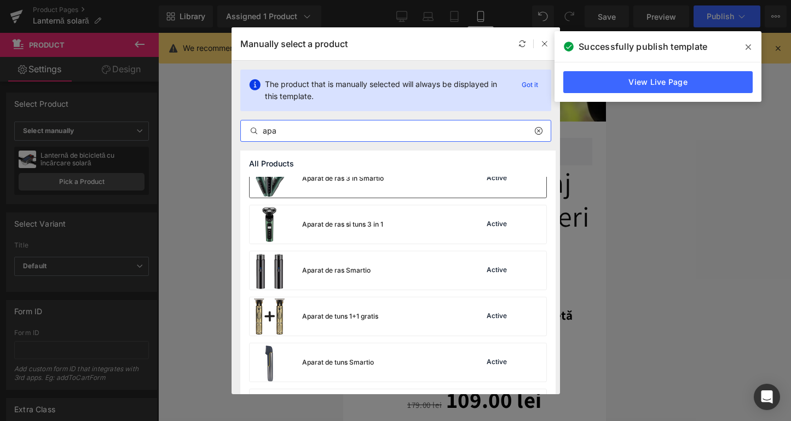
scroll to position [243, 0]
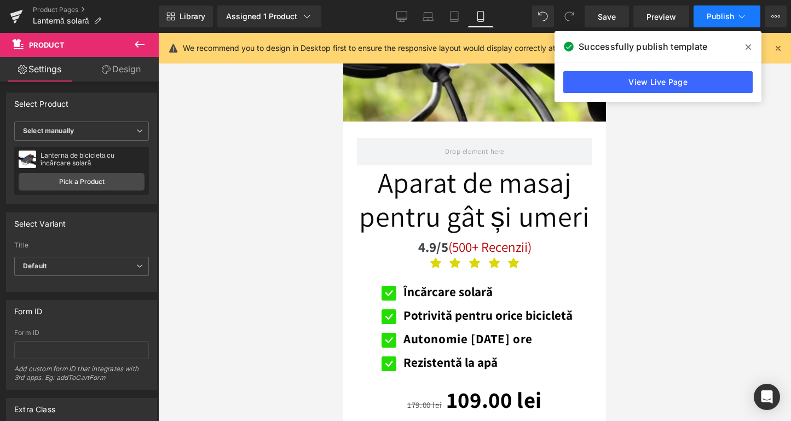
click at [706, 13] on span "Publish" at bounding box center [719, 16] width 27 height 9
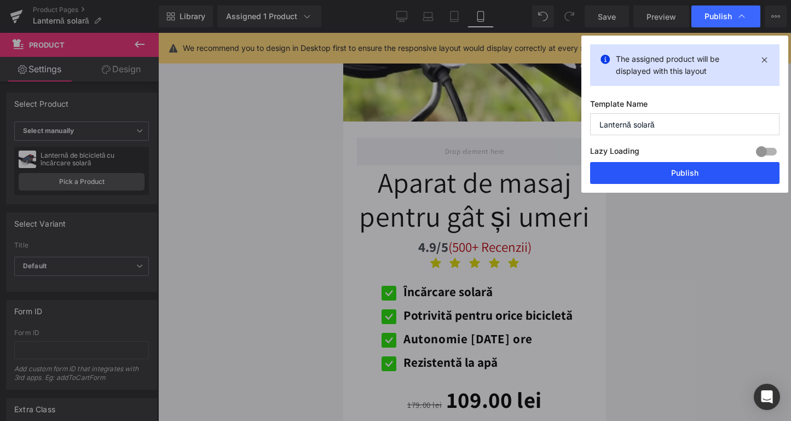
click at [682, 164] on button "Publish" at bounding box center [684, 173] width 189 height 22
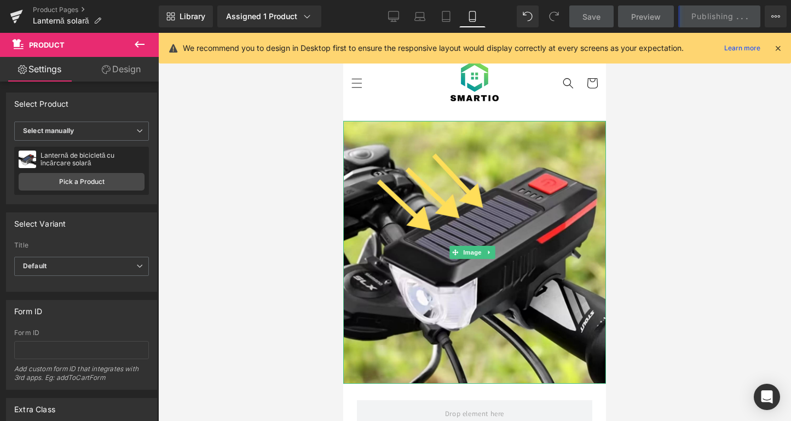
scroll to position [0, 0]
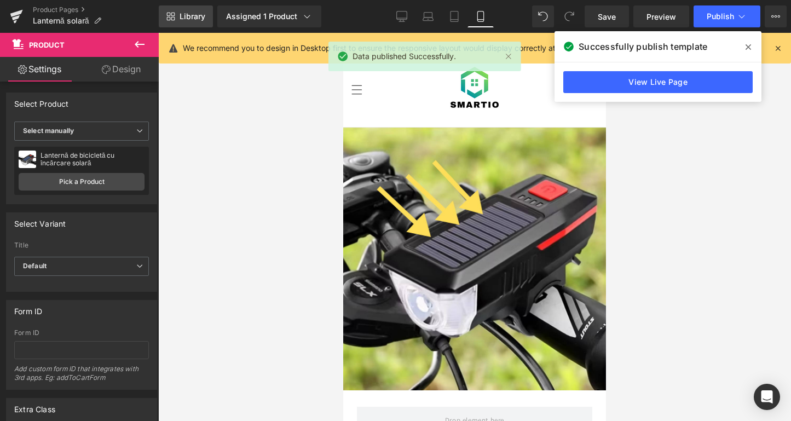
click at [197, 14] on span "Library" at bounding box center [192, 16] width 26 height 10
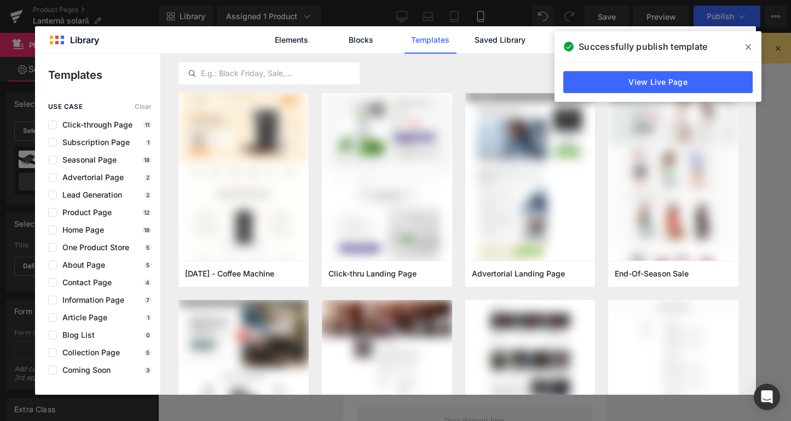
click at [747, 49] on icon at bounding box center [747, 47] width 5 height 9
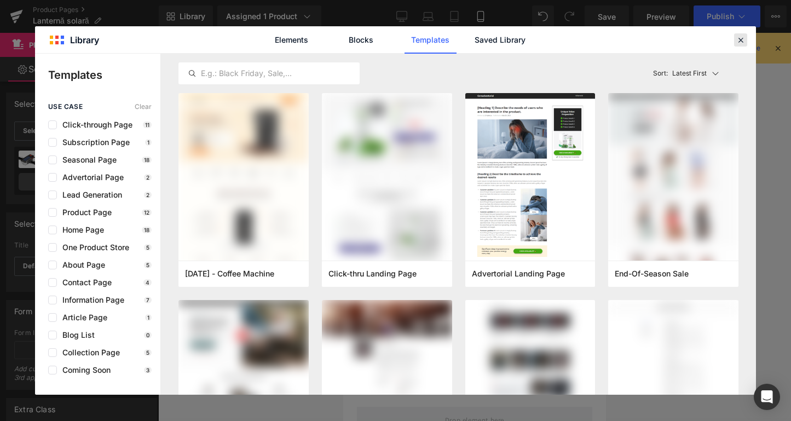
click at [744, 41] on icon at bounding box center [740, 40] width 10 height 10
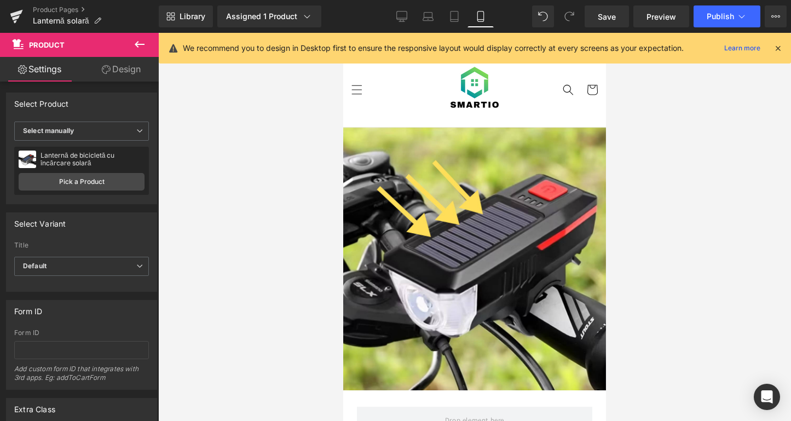
drag, startPoint x: 150, startPoint y: 43, endPoint x: 144, endPoint y: 43, distance: 6.6
click at [148, 43] on button at bounding box center [139, 45] width 38 height 24
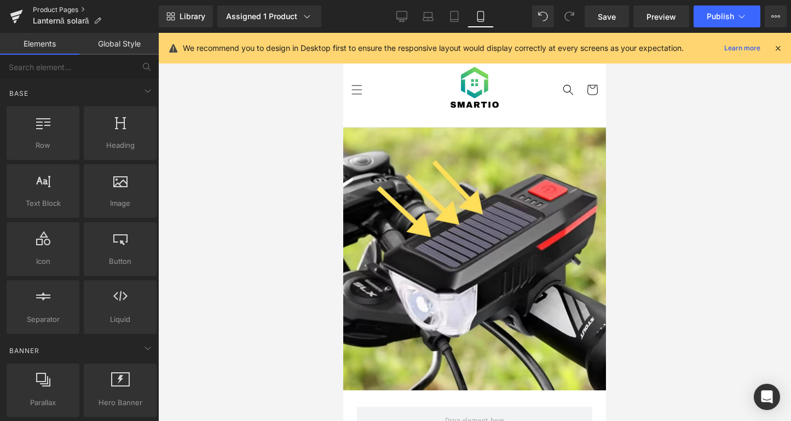
click at [71, 8] on link "Product Pages" at bounding box center [96, 9] width 126 height 9
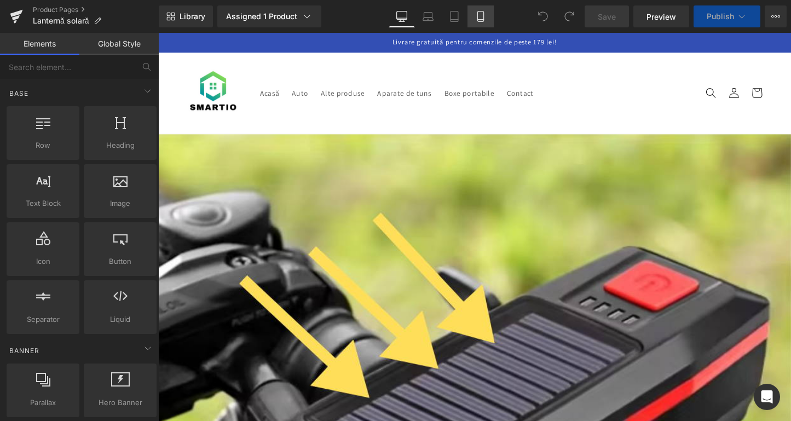
click at [478, 27] on link "Mobile" at bounding box center [480, 16] width 26 height 22
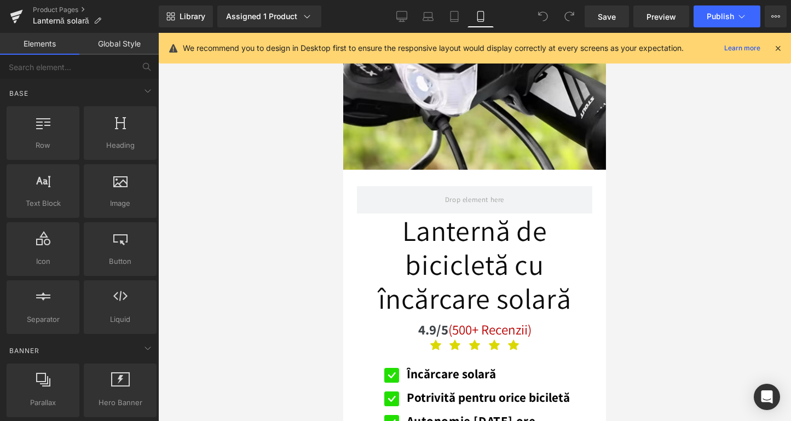
scroll to position [284, 0]
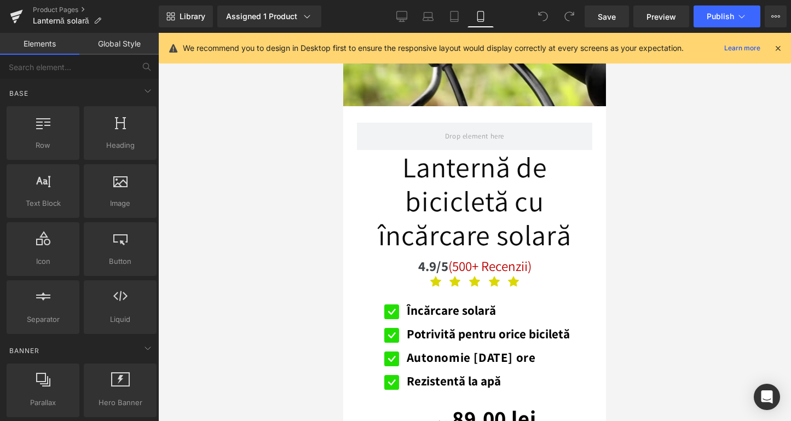
click at [439, 212] on link "Lanternă de bicicletă cu încărcare solară" at bounding box center [474, 201] width 235 height 102
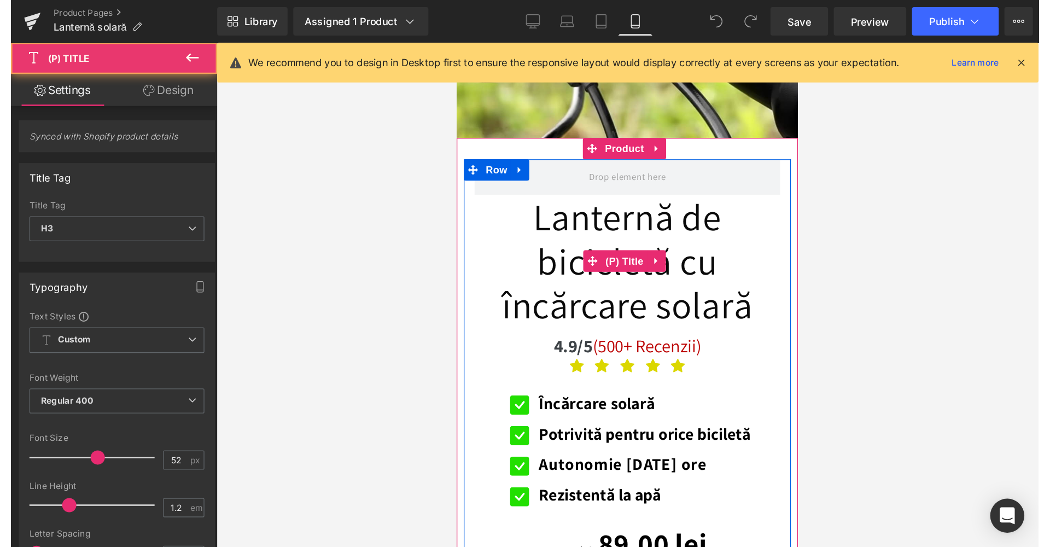
scroll to position [358, 0]
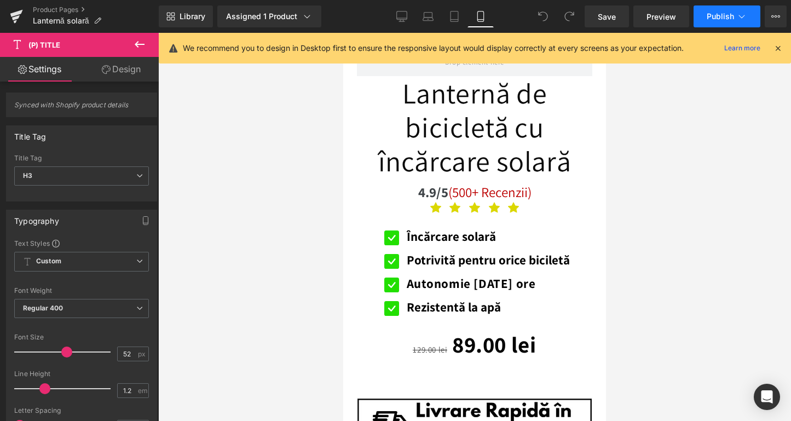
click at [737, 11] on icon at bounding box center [741, 16] width 11 height 11
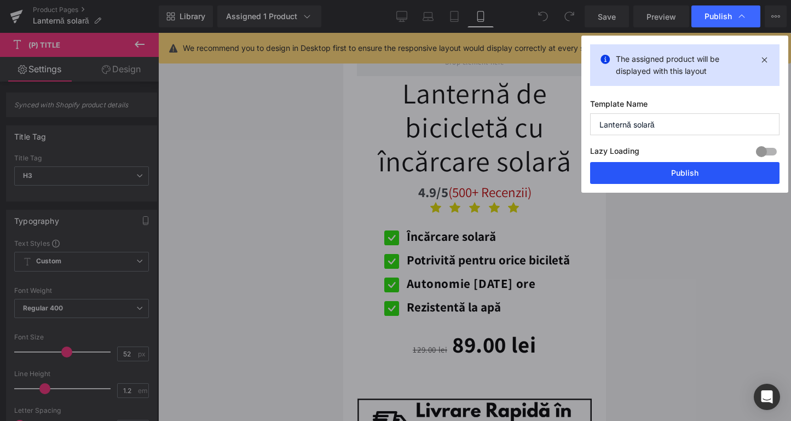
click at [658, 182] on button "Publish" at bounding box center [684, 173] width 189 height 22
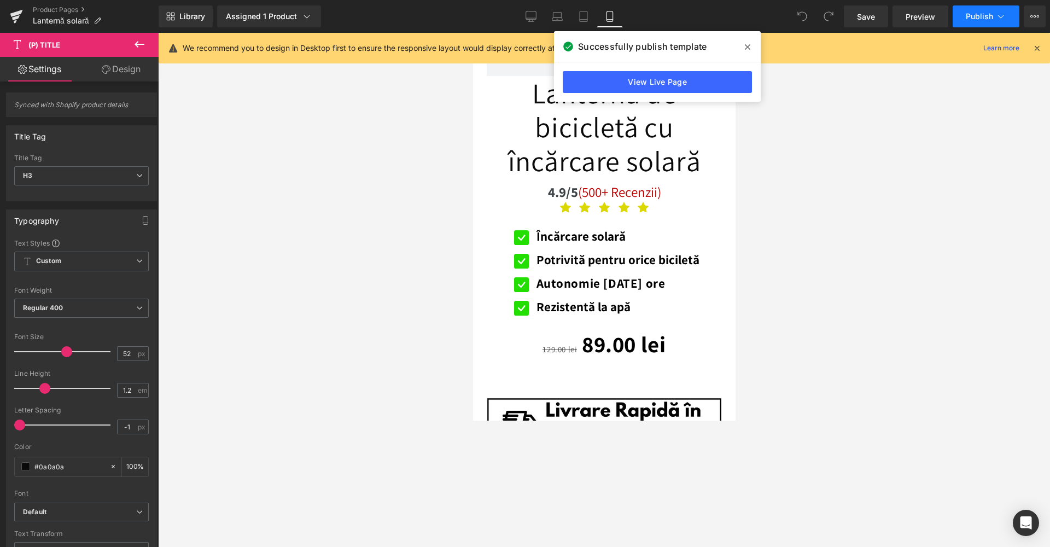
click at [790, 23] on button "Publish" at bounding box center [986, 16] width 67 height 22
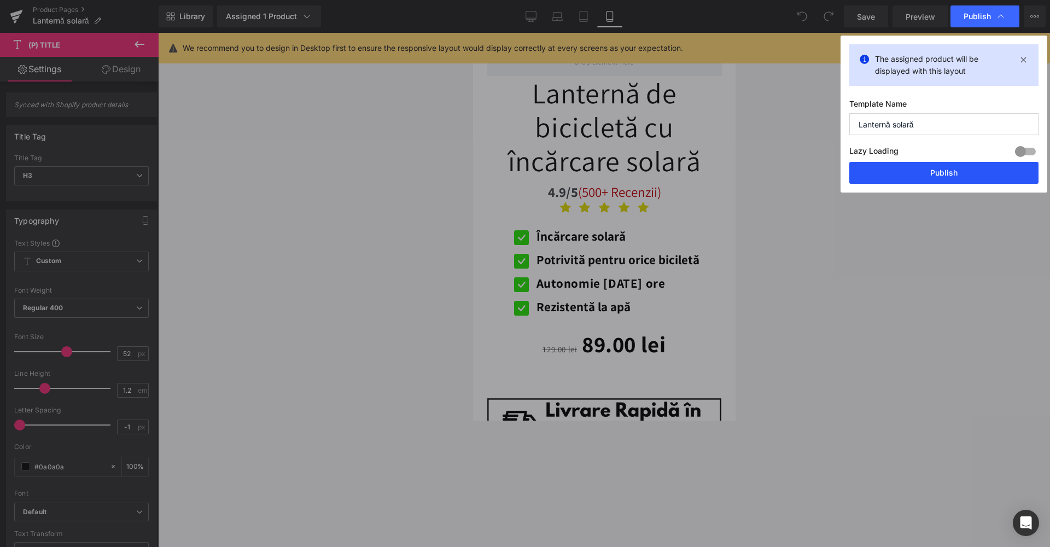
click at [790, 173] on button "Publish" at bounding box center [944, 173] width 189 height 22
